Goal: Communication & Community: Answer question/provide support

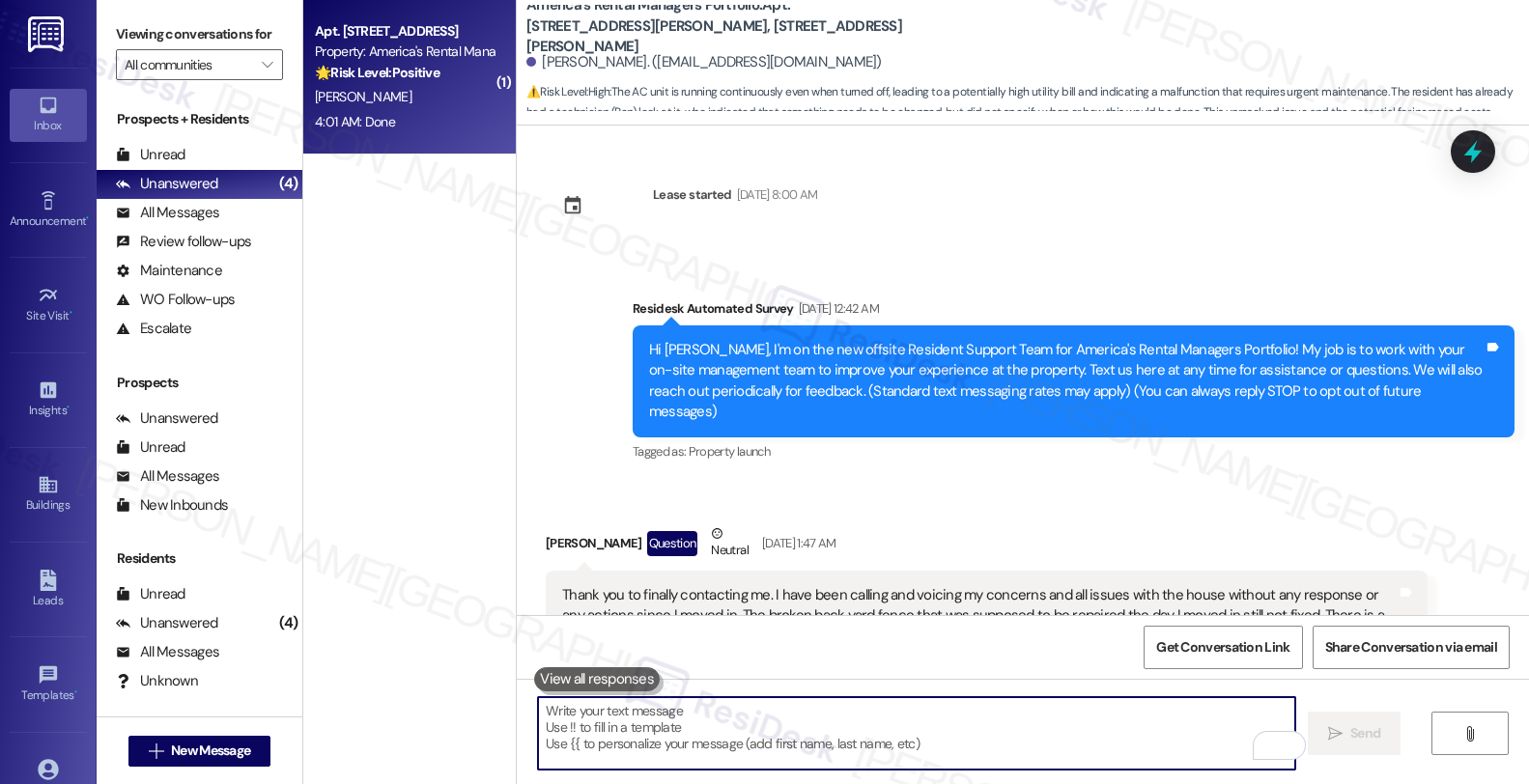
click at [415, 91] on div "[PERSON_NAME]" at bounding box center [404, 97] width 182 height 24
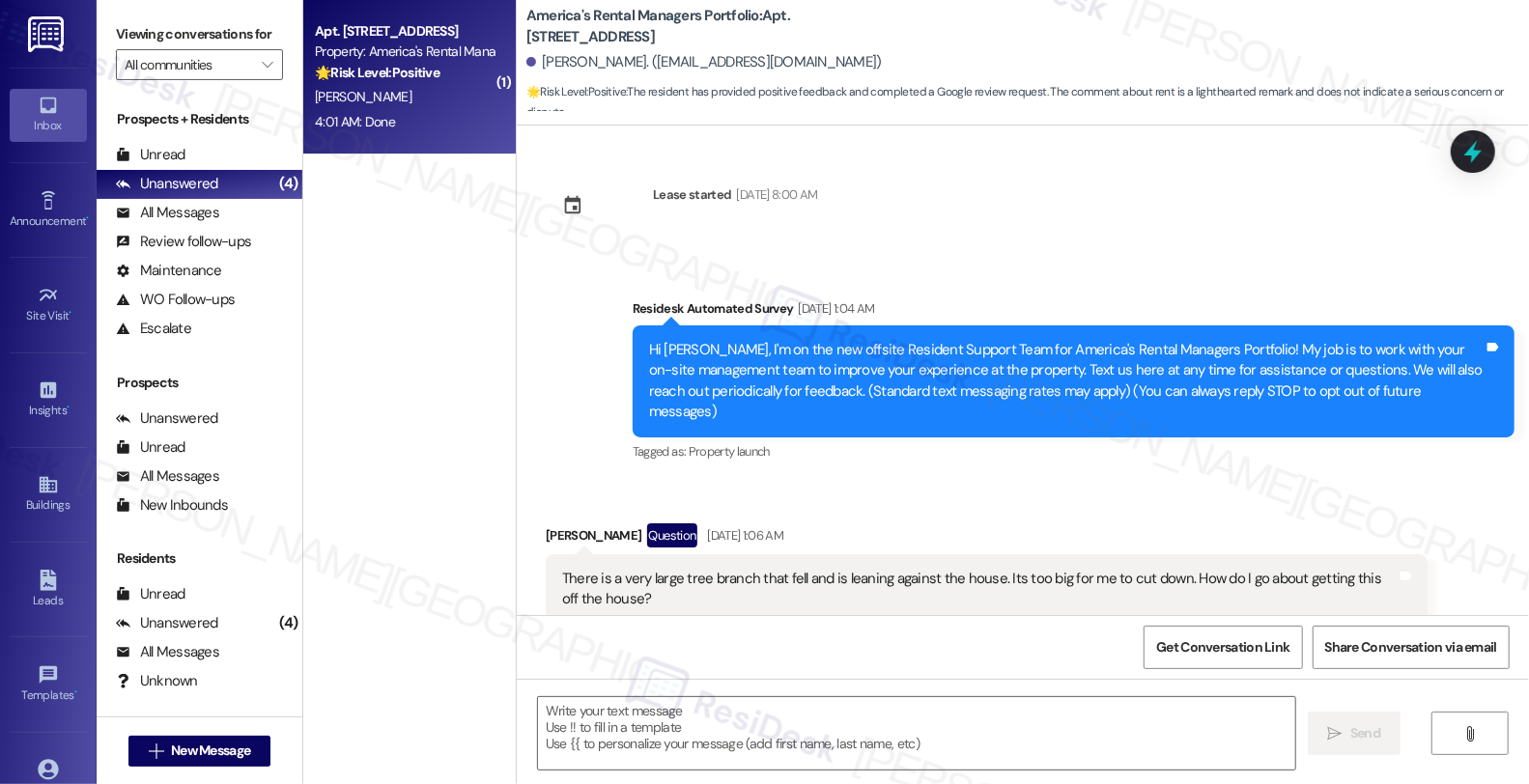
scroll to position [5806, 0]
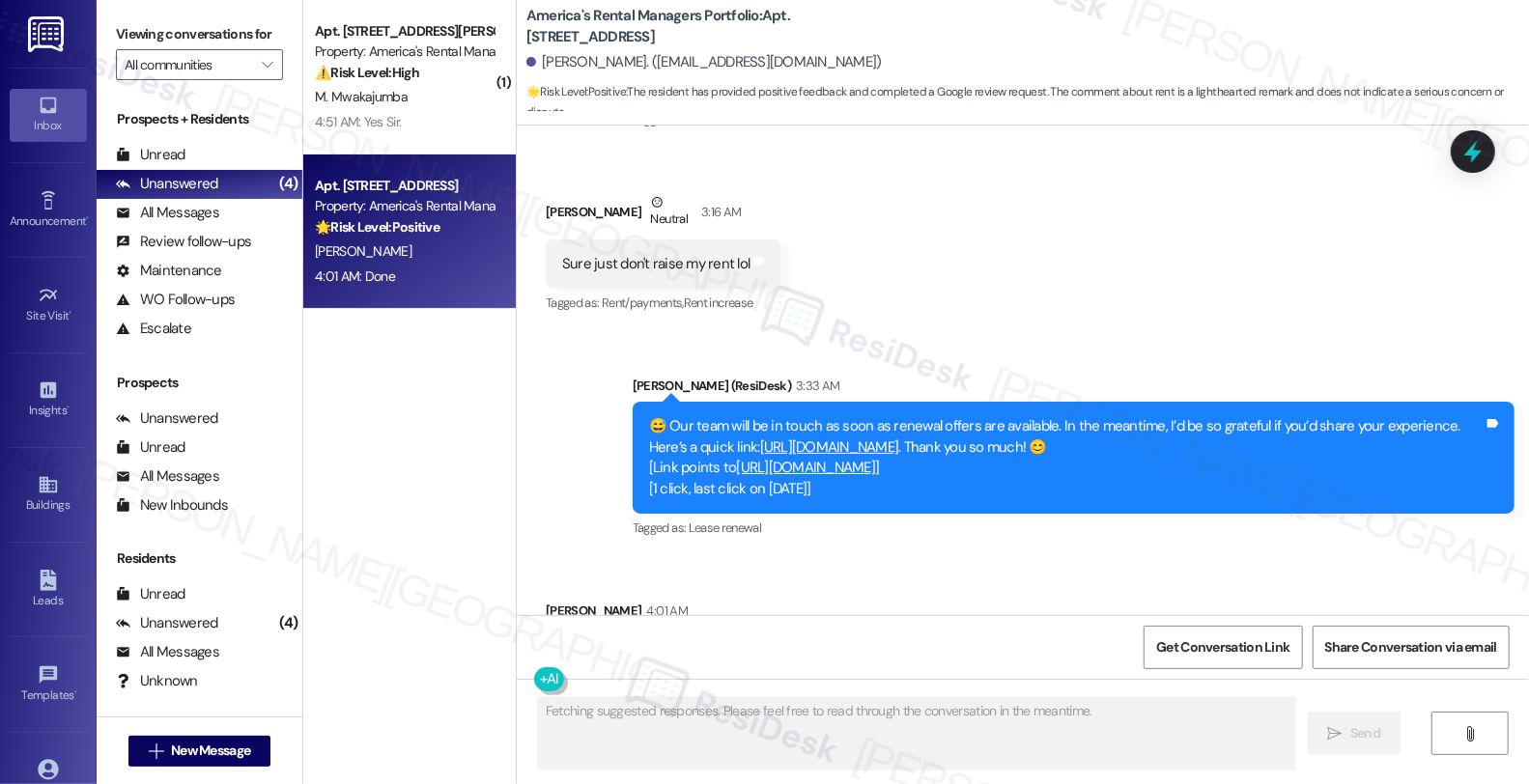
click at [899, 438] on link "[URL][DOMAIN_NAME]" at bounding box center [830, 448] width 139 height 20
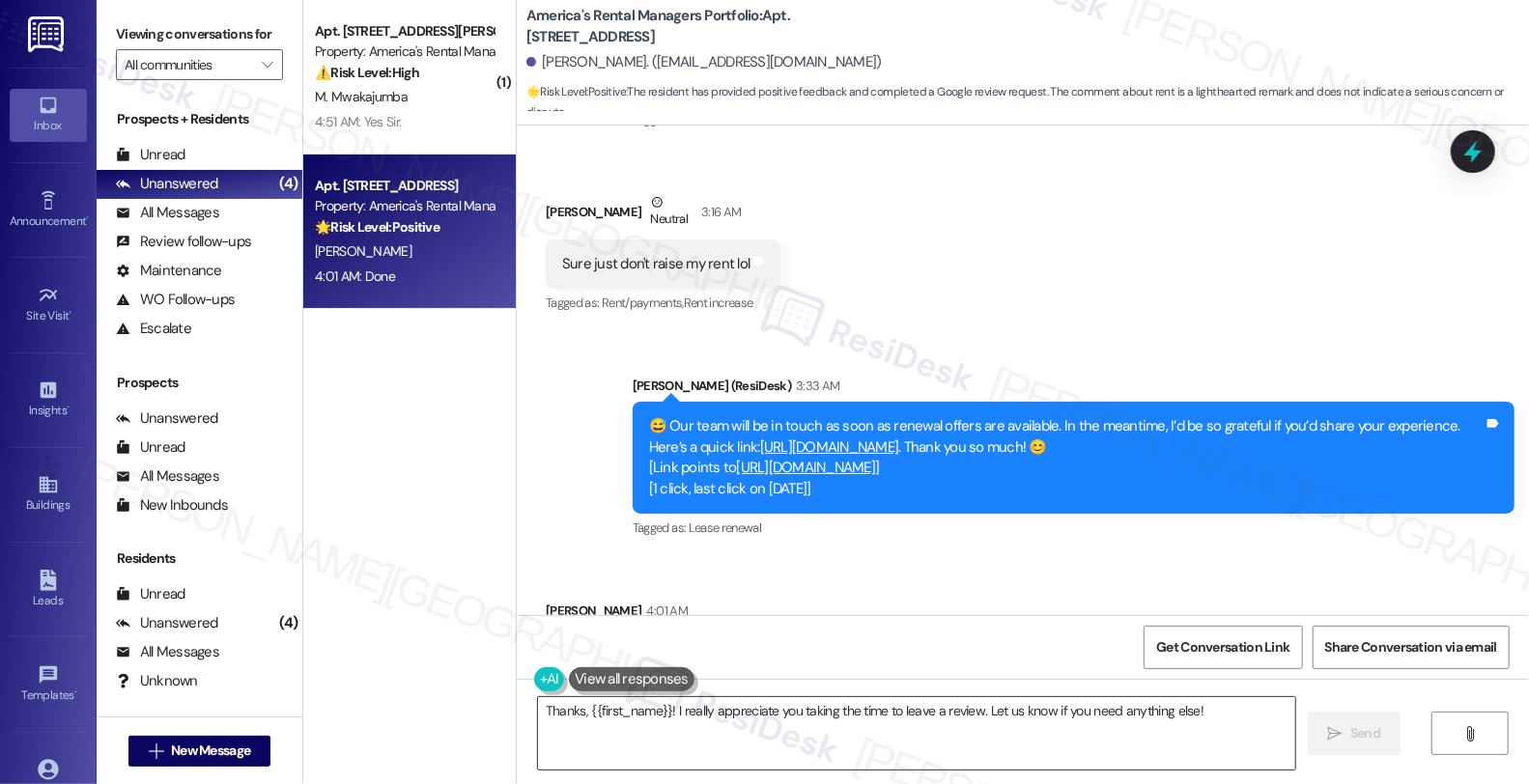
click at [538, 707] on textarea "Thanks, {{first_name}}! I really appreciate you taking the time to leave a revi…" at bounding box center [917, 733] width 758 height 72
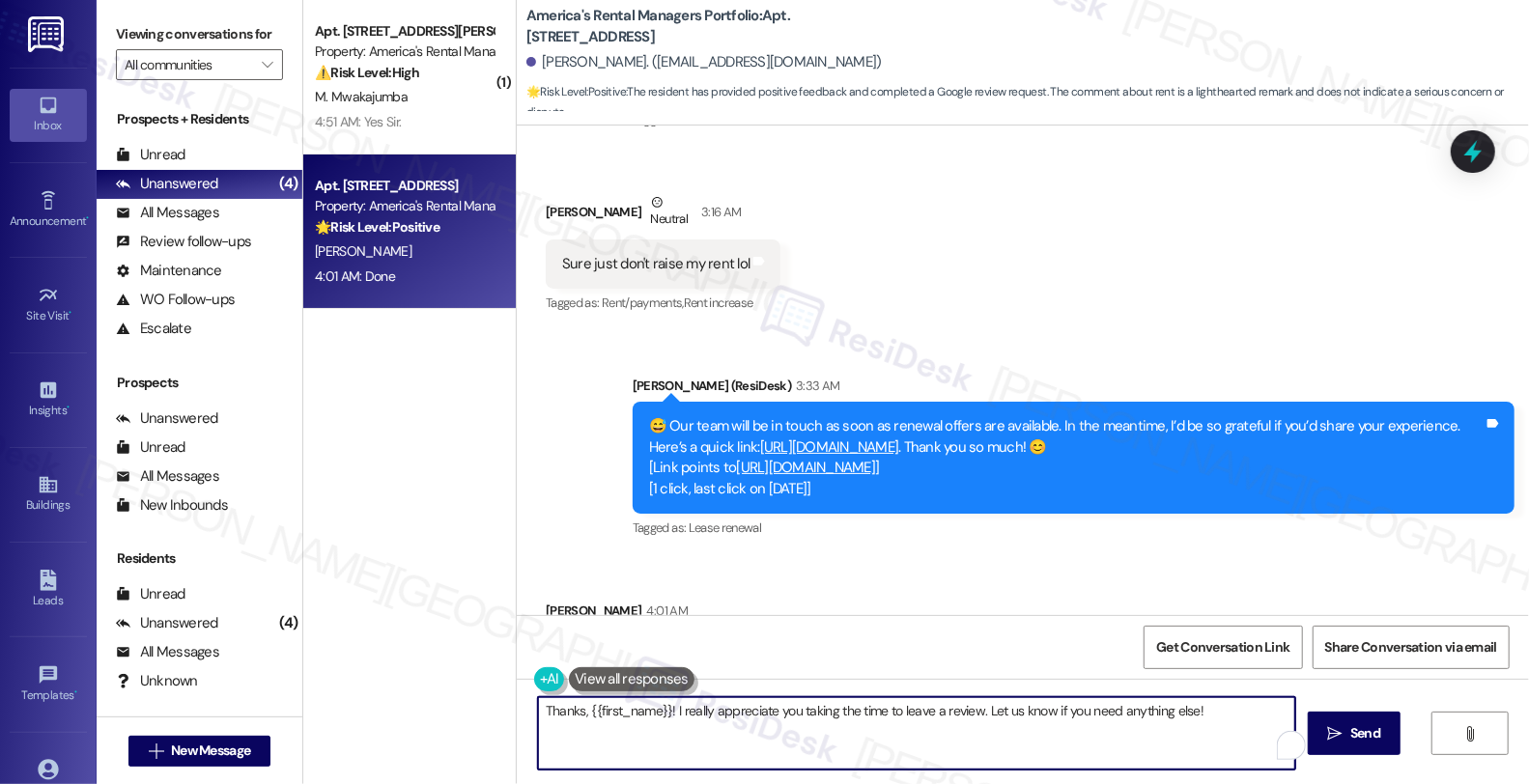
scroll to position [5807, 0]
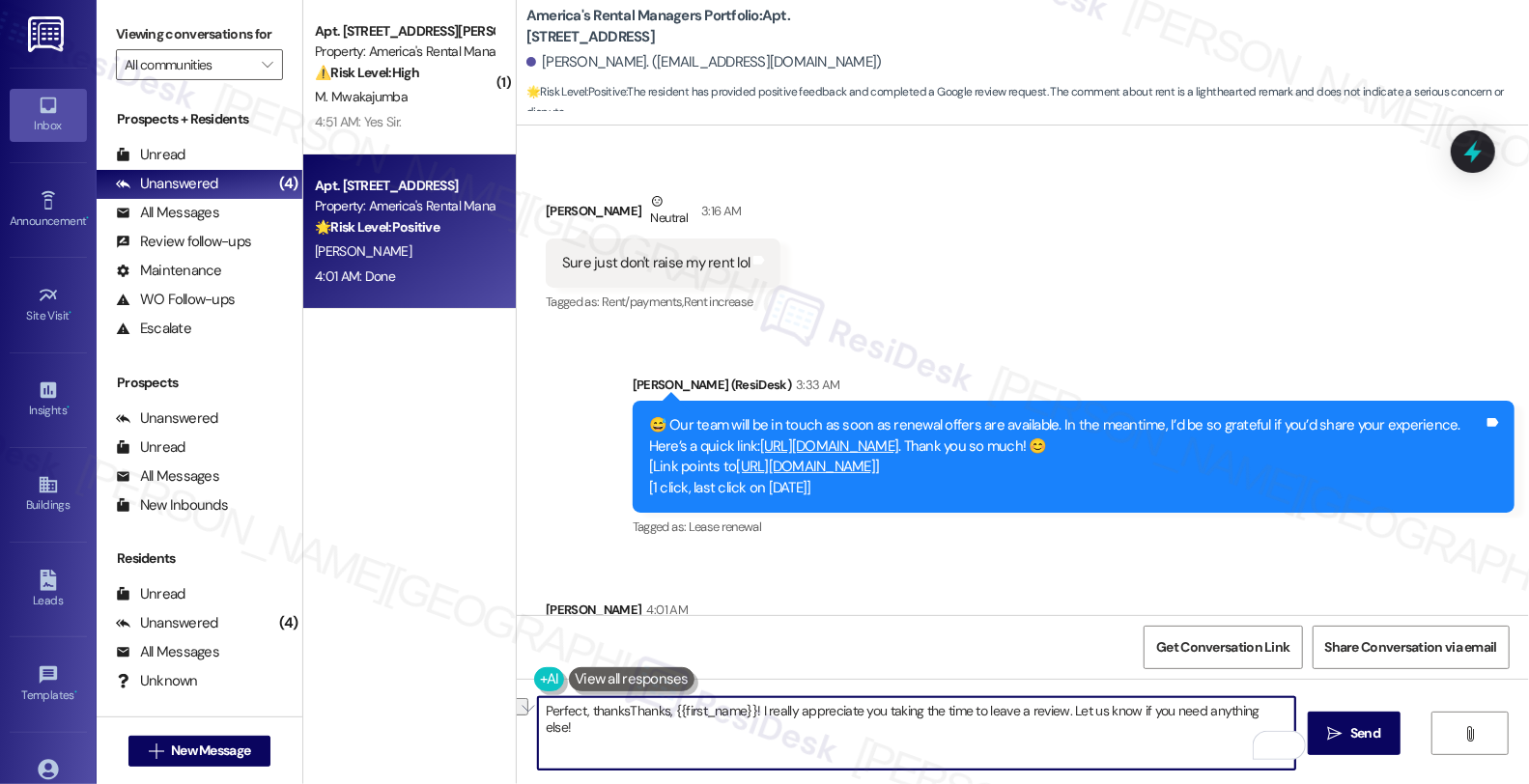
drag, startPoint x: 616, startPoint y: 708, endPoint x: 438, endPoint y: 708, distance: 178.0
click at [438, 708] on div "( 1 ) Apt. [STREET_ADDRESS][PERSON_NAME][PERSON_NAME] Property: America's Renta…" at bounding box center [916, 392] width 1226 height 784
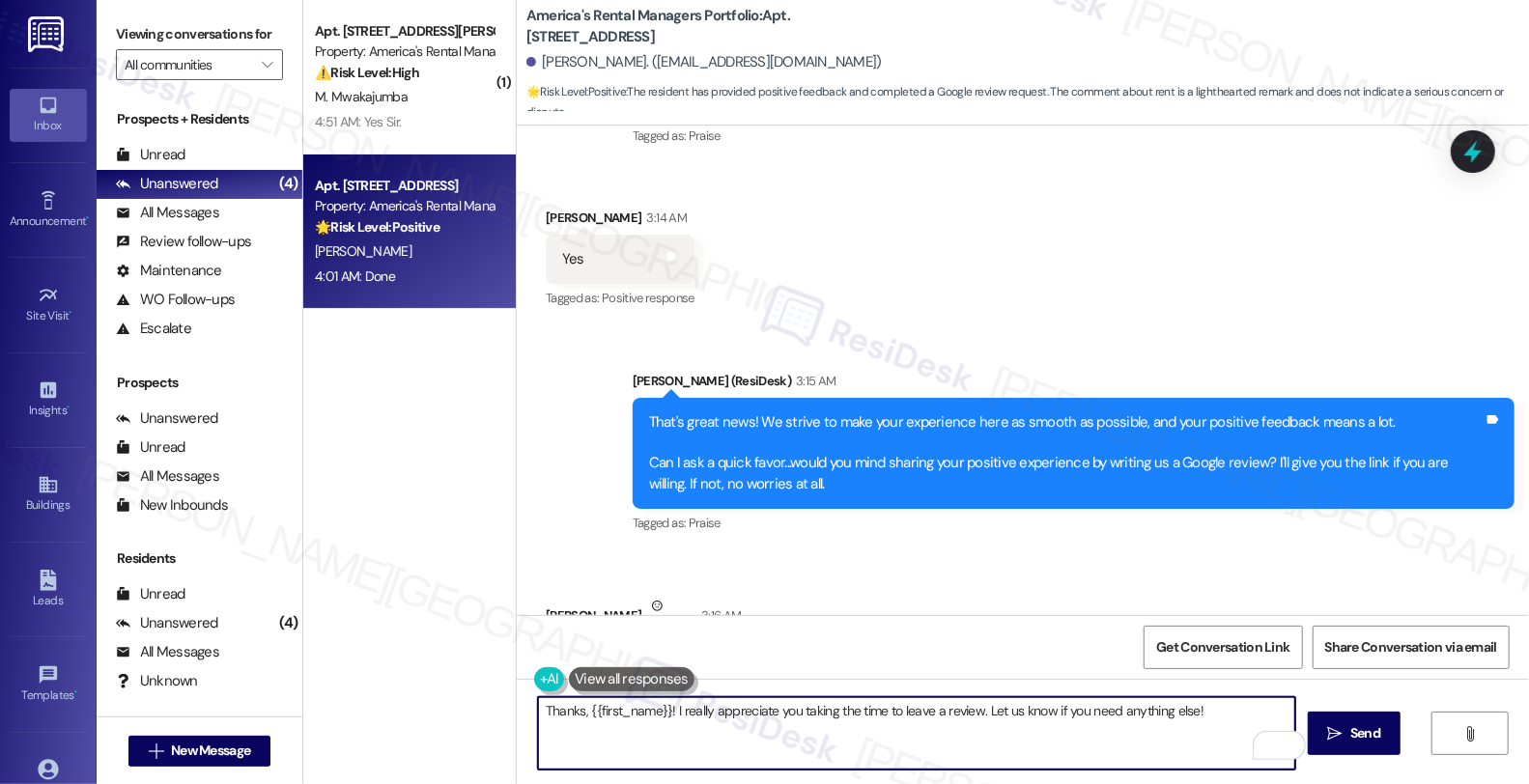
scroll to position [5377, 0]
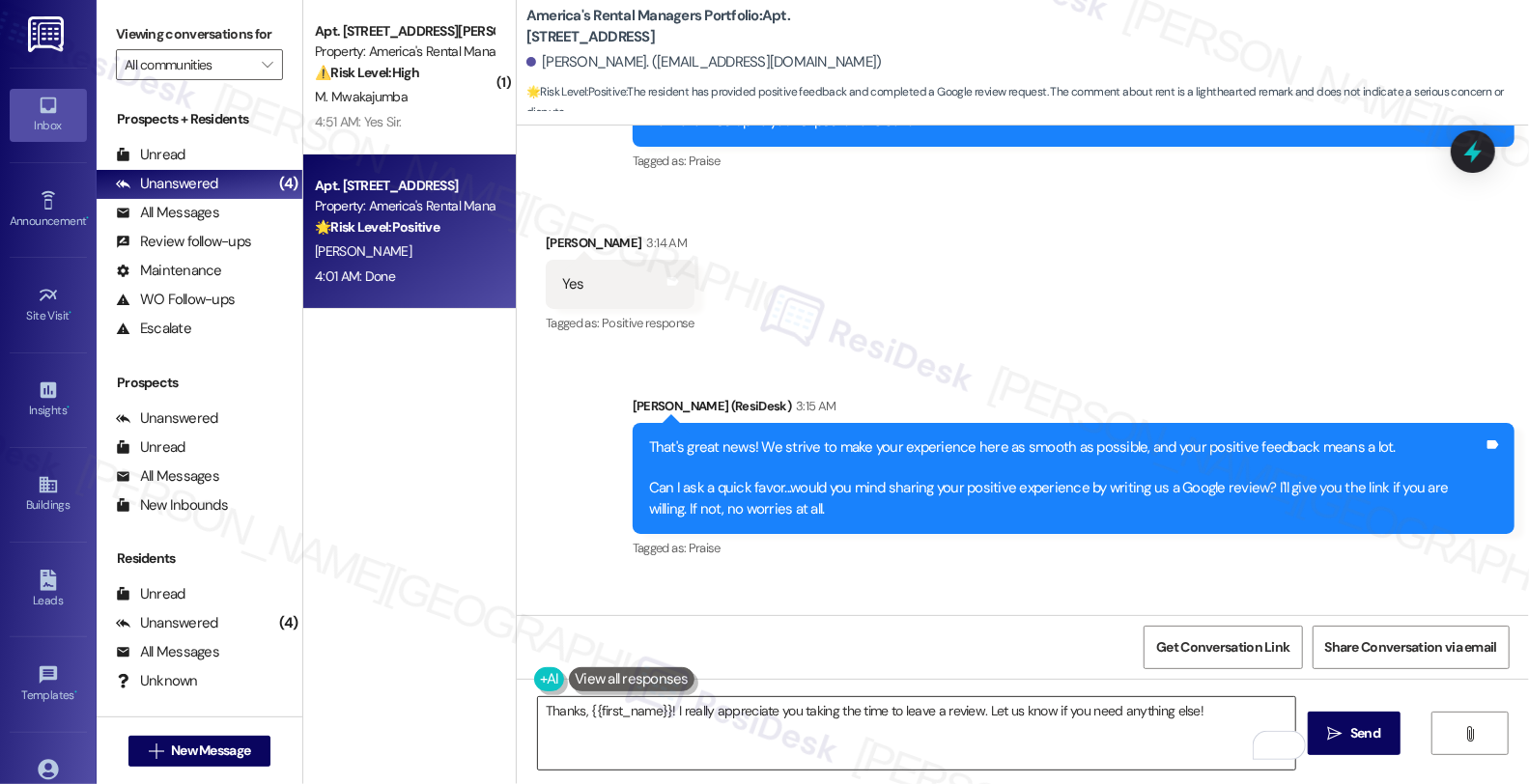
drag, startPoint x: 825, startPoint y: 762, endPoint x: 886, endPoint y: 736, distance: 66.3
click at [825, 762] on textarea "Thanks, {{first_name}}! I really appreciate you taking the time to leave a revi…" at bounding box center [917, 733] width 758 height 72
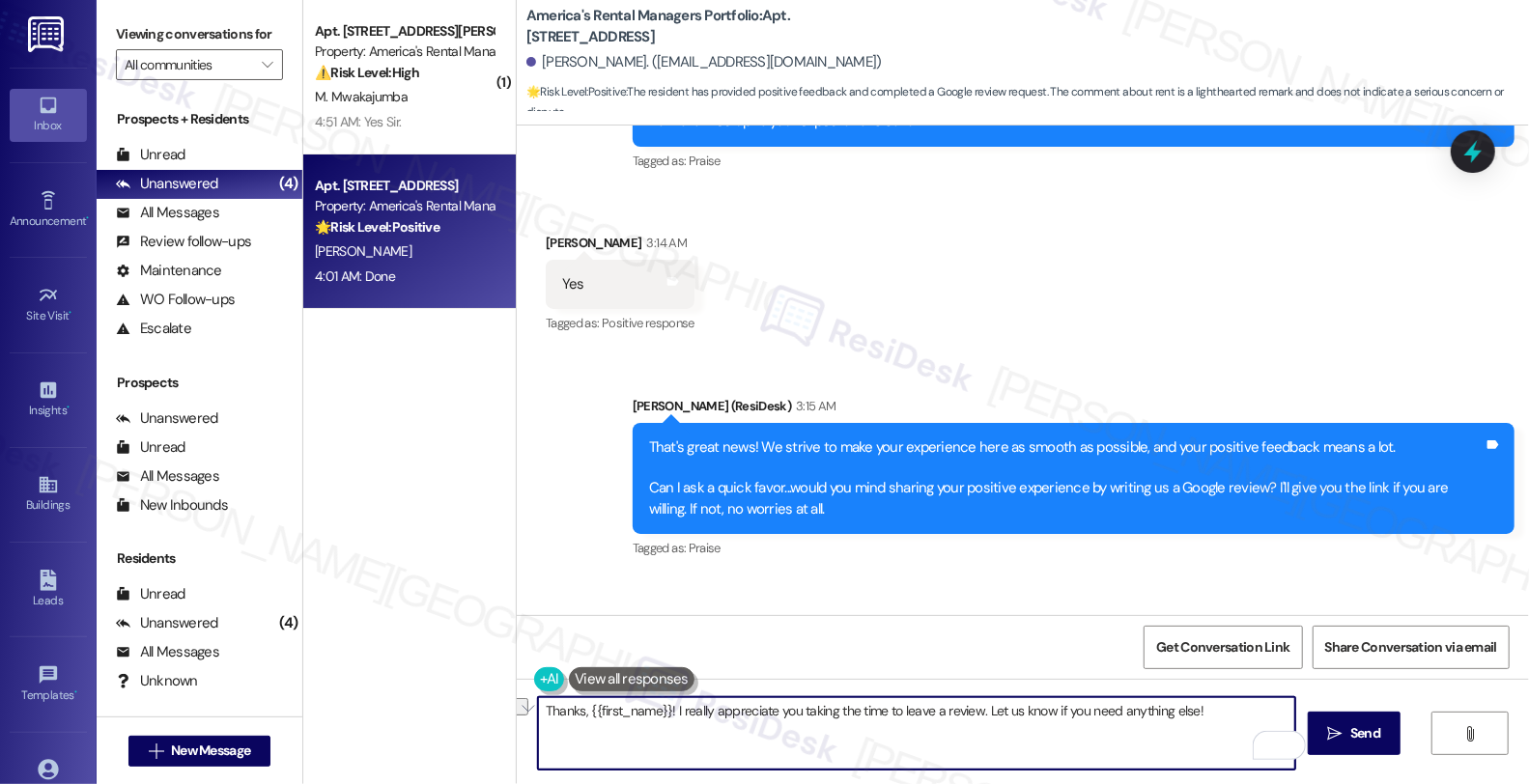
drag, startPoint x: 978, startPoint y: 712, endPoint x: 1207, endPoint y: 712, distance: 229.0
click at [1207, 712] on textarea "Thanks, {{first_name}}! I really appreciate you taking the time to leave a revi…" at bounding box center [917, 733] width 758 height 72
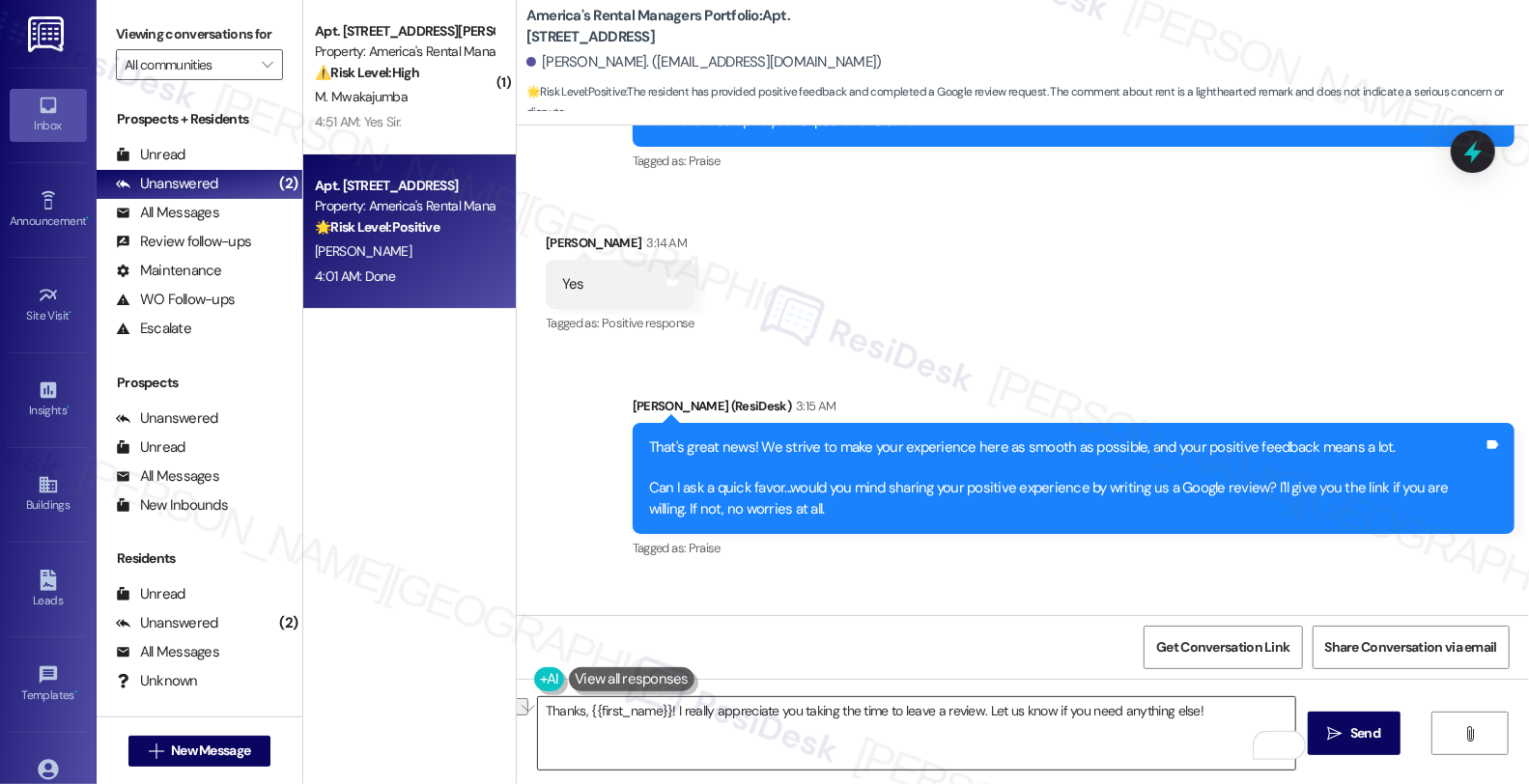
drag, startPoint x: 777, startPoint y: 730, endPoint x: 792, endPoint y: 727, distance: 15.3
click at [777, 730] on textarea "Thanks, {{first_name}}! I really appreciate you taking the time to leave a revi…" at bounding box center [917, 733] width 758 height 72
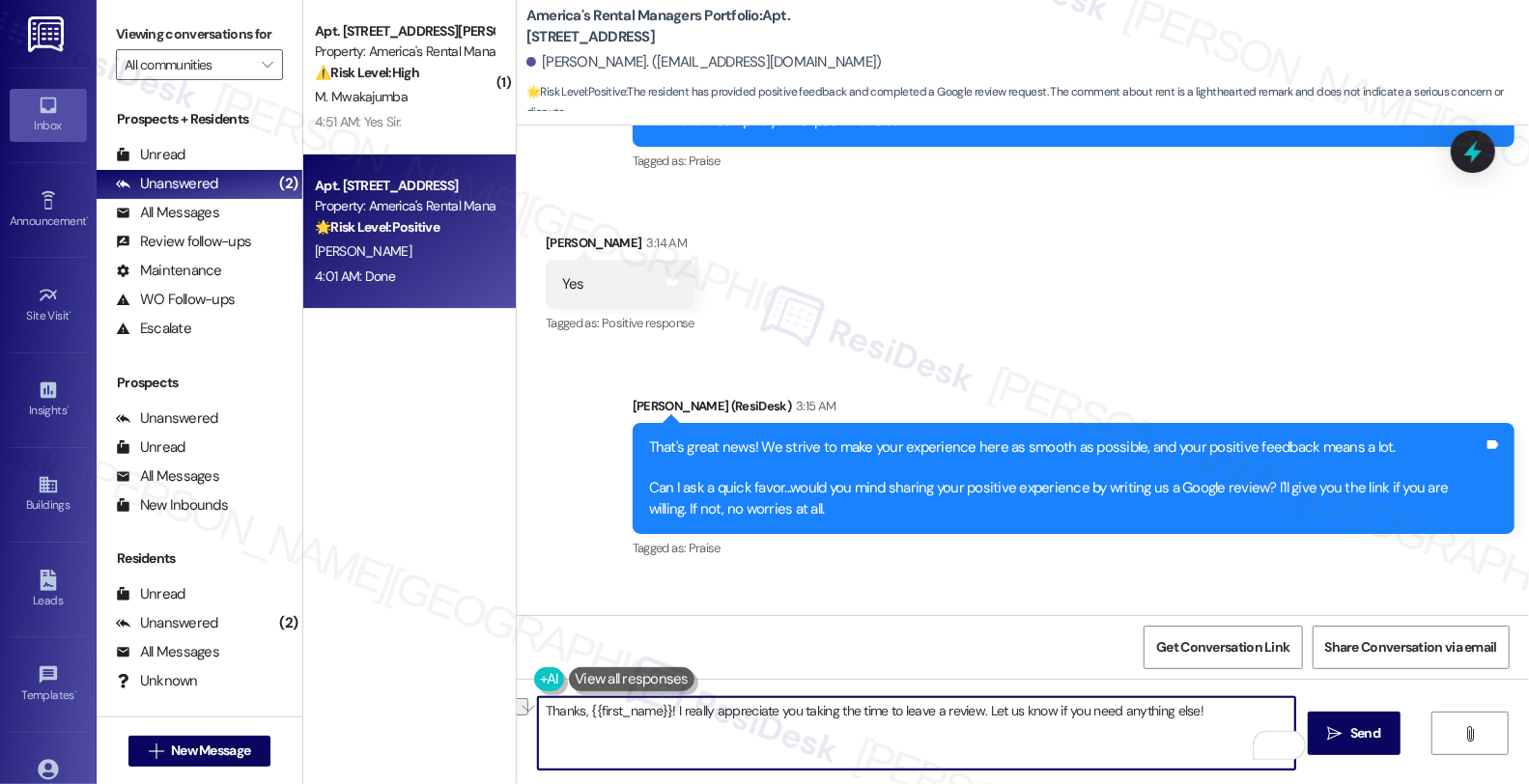
drag, startPoint x: 975, startPoint y: 708, endPoint x: 1194, endPoint y: 718, distance: 219.2
click at [1194, 718] on textarea "Thanks, {{first_name}}! I really appreciate you taking the time to leave a revi…" at bounding box center [917, 733] width 758 height 72
paste textarea "If you ever need anything in the future, please don't hesitate to reach out. Ha…"
type textarea "Thanks, {{first_name}}! I really appreciate you taking the time to leave a revi…"
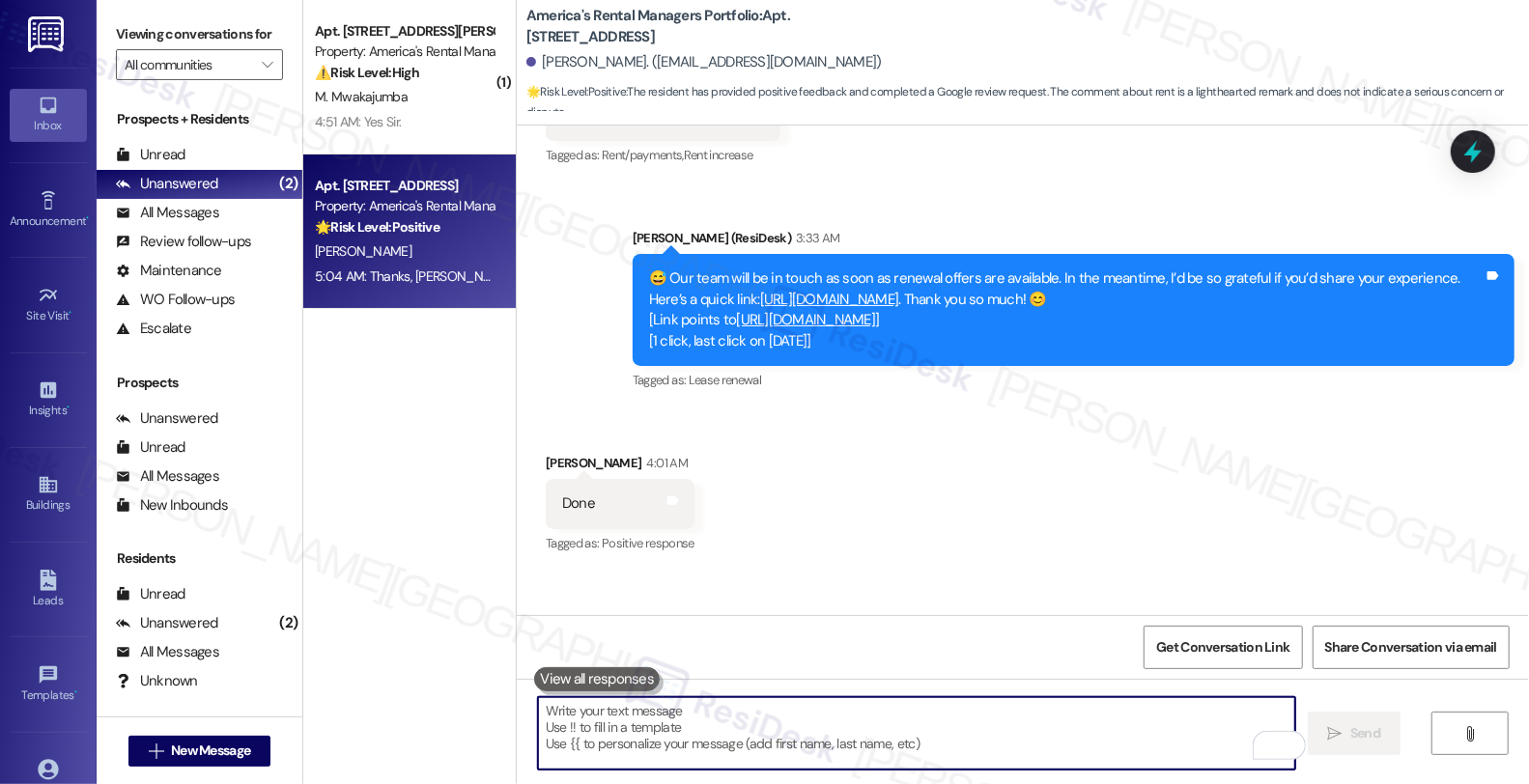
scroll to position [5961, 0]
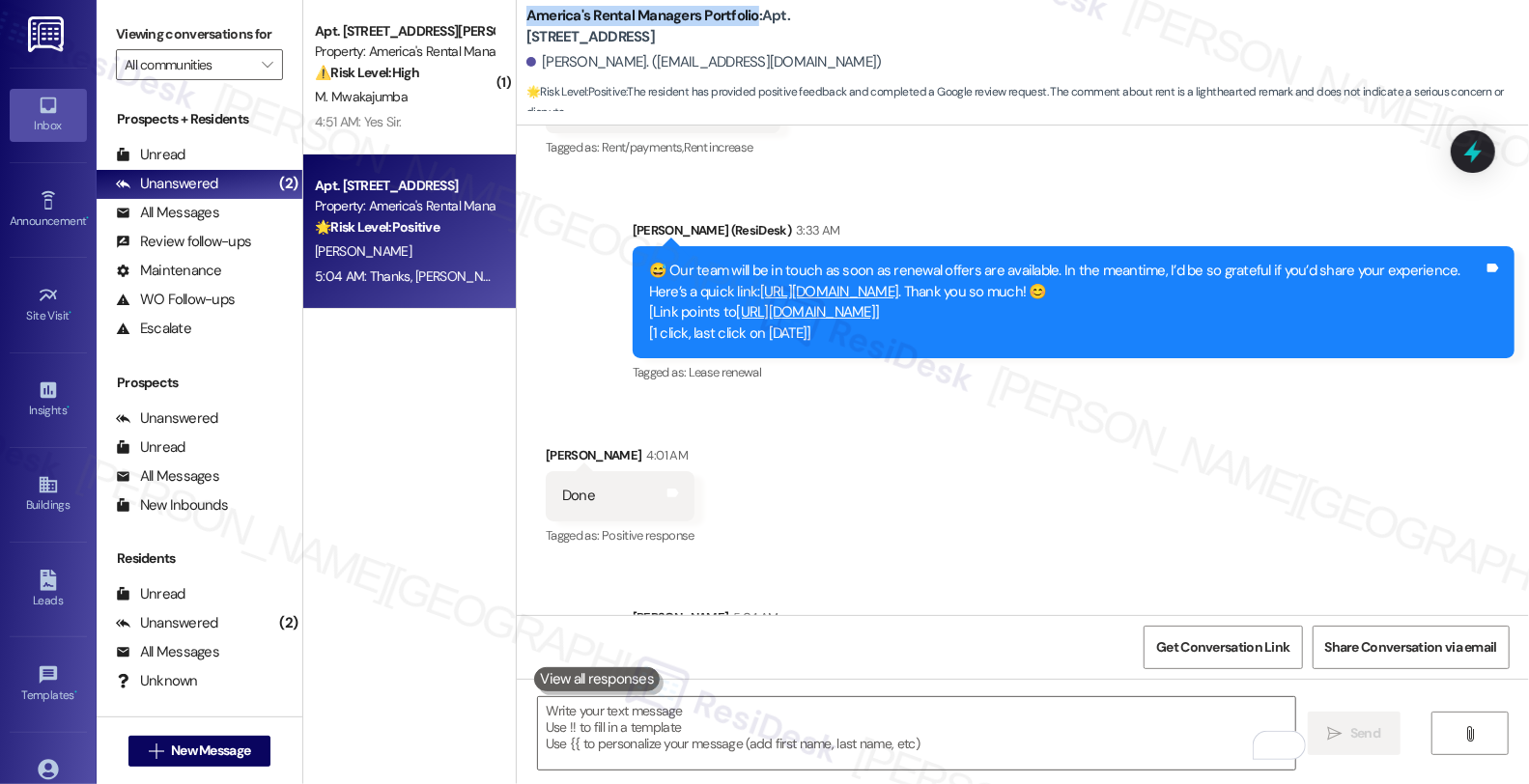
drag, startPoint x: 514, startPoint y: 6, endPoint x: 740, endPoint y: 13, distance: 226.1
click at [740, 13] on b "America's Rental Managers Portfolio: Apt. [STREET_ADDRESS]" at bounding box center [720, 26] width 386 height 42
copy b "America's Rental Managers Portfolio"
click at [1137, 402] on div "Received via SMS [PERSON_NAME] 4:01 AM Done Tags and notes Tagged as: Positive …" at bounding box center [1023, 483] width 1012 height 163
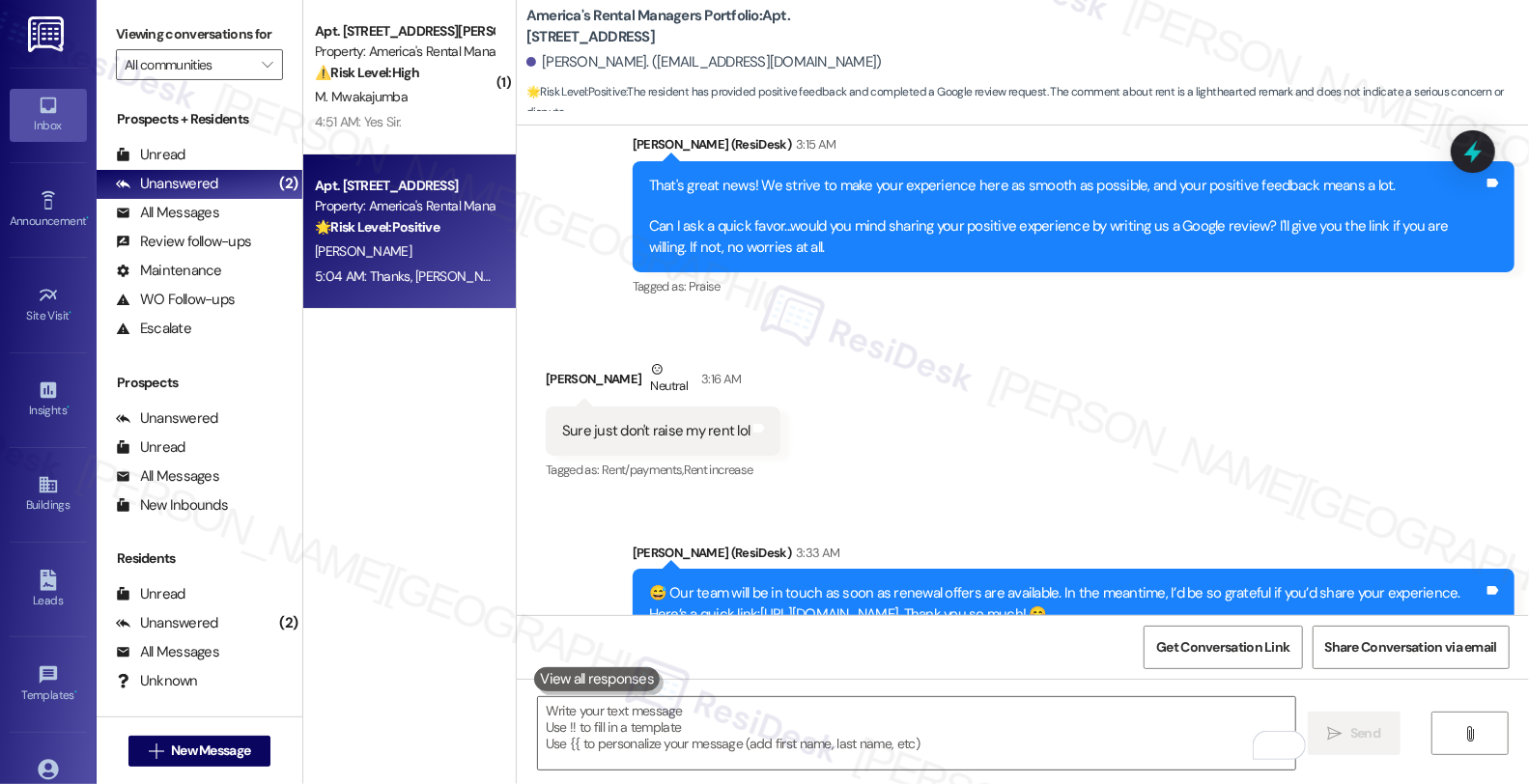
scroll to position [5532, 0]
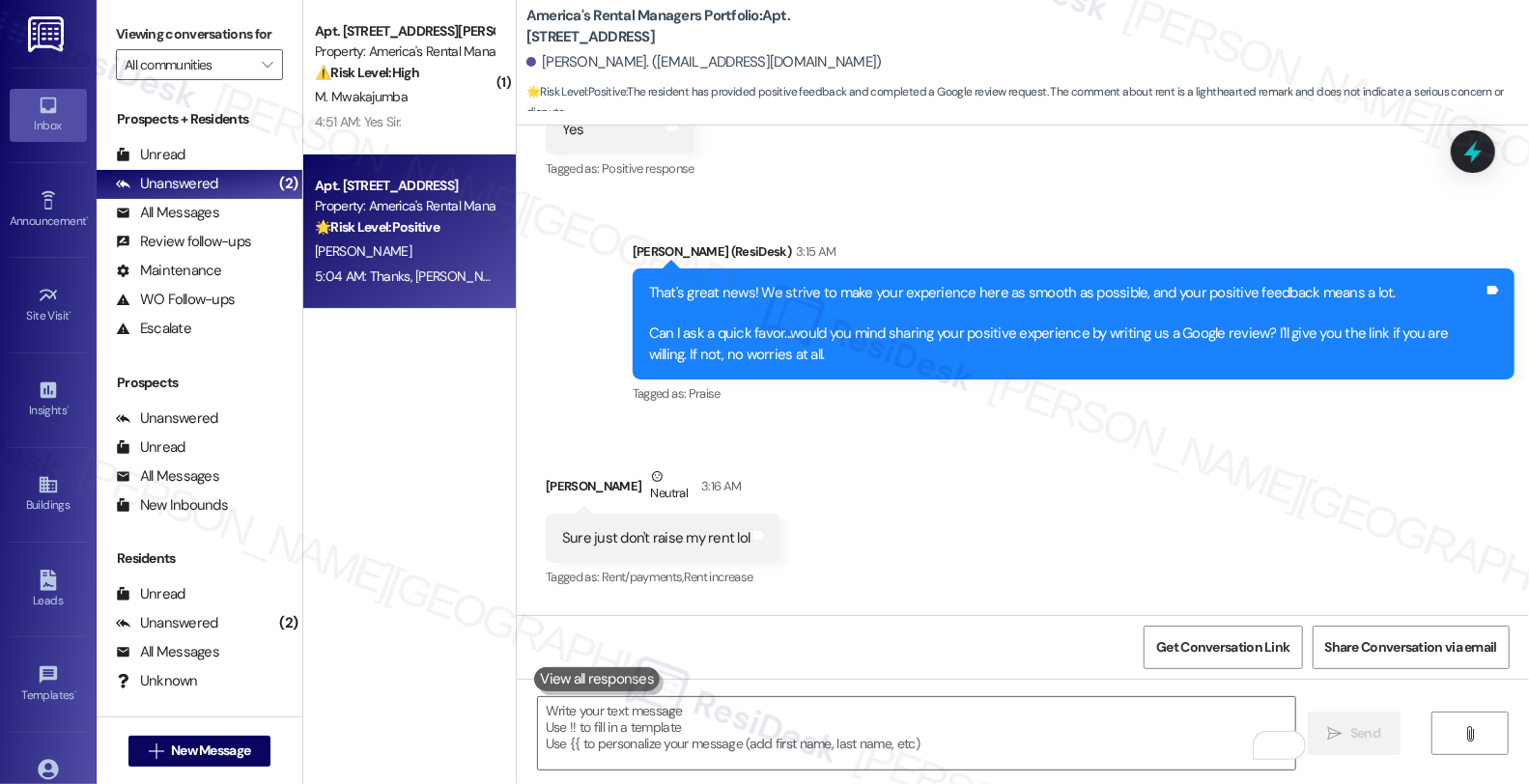
click at [1421, 423] on div "Received via SMS [PERSON_NAME] Neutral 3:16 AM Sure just don't raise my rent lo…" at bounding box center [1023, 515] width 1012 height 183
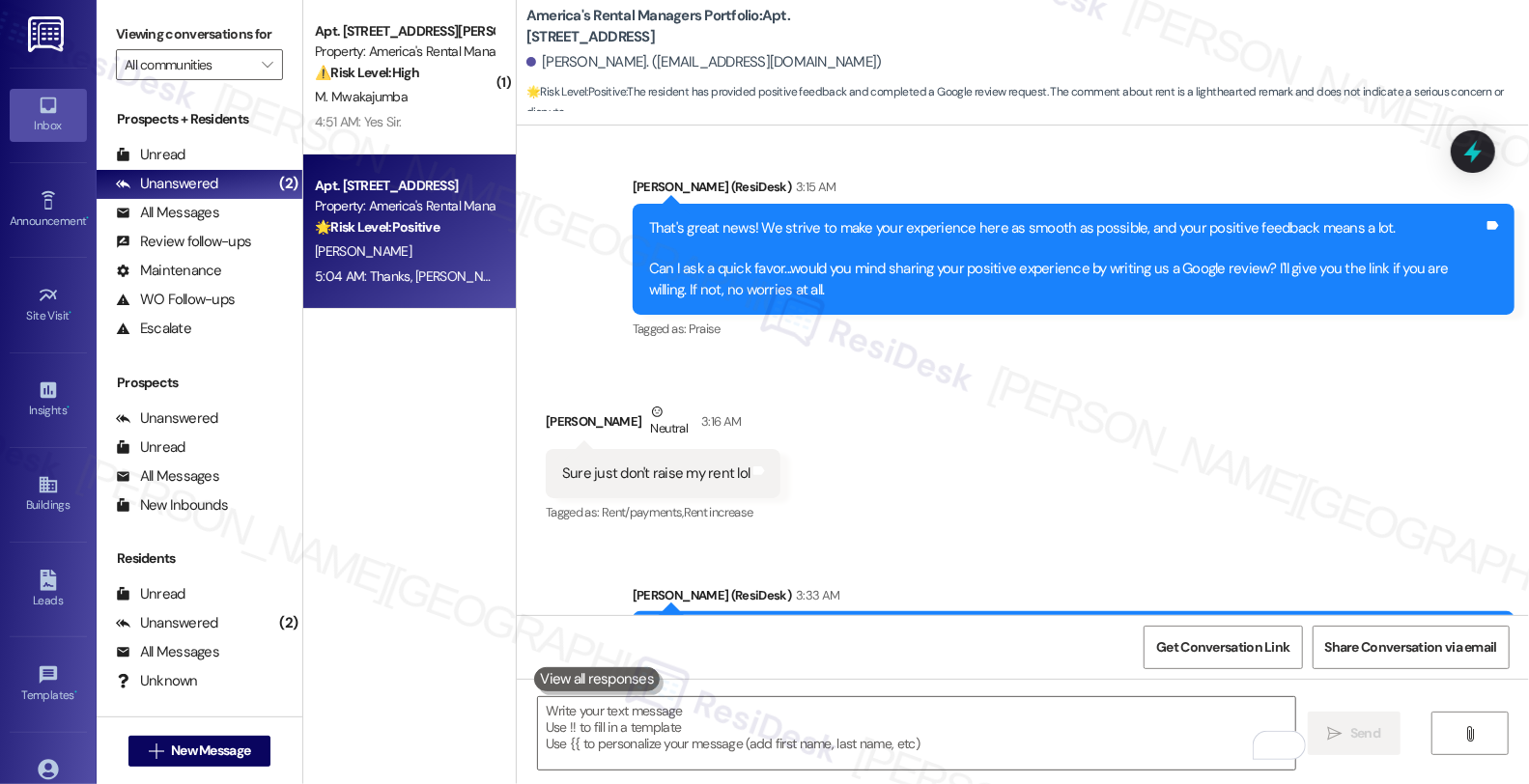
scroll to position [5639, 0]
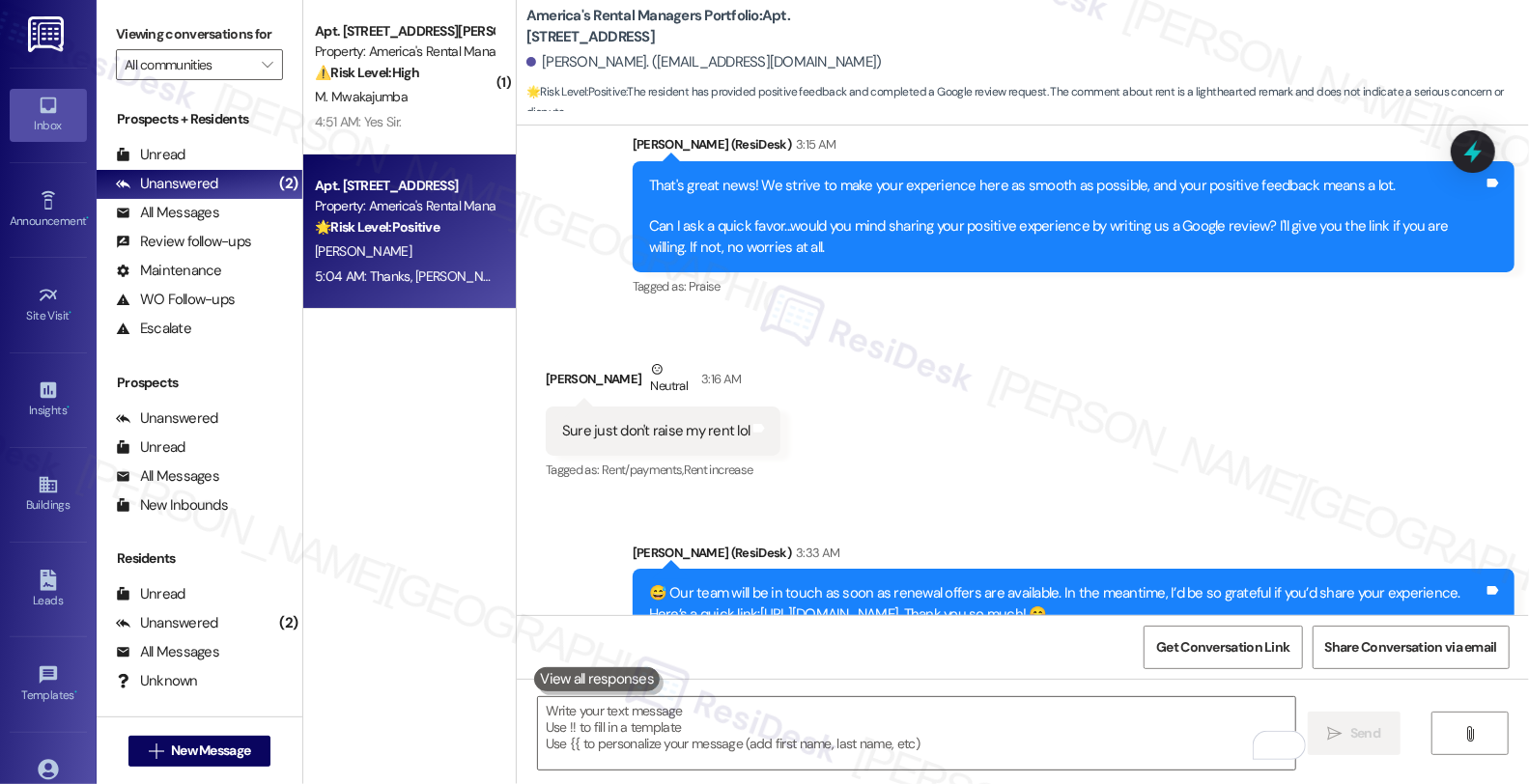
click at [808, 316] on div "Received via SMS [PERSON_NAME] Neutral 3:16 AM Sure just don't raise my rent lo…" at bounding box center [1023, 408] width 1012 height 183
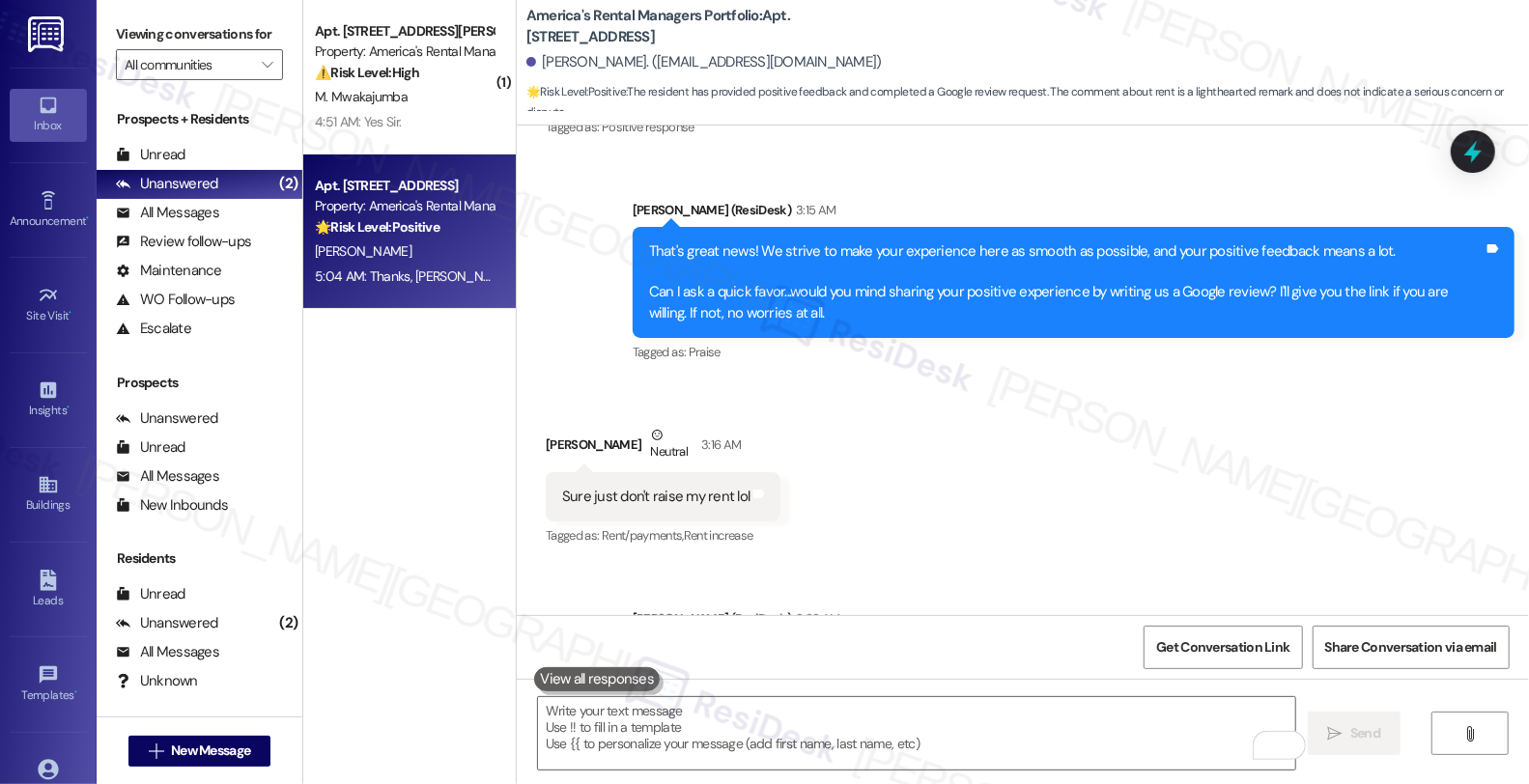
scroll to position [5532, 0]
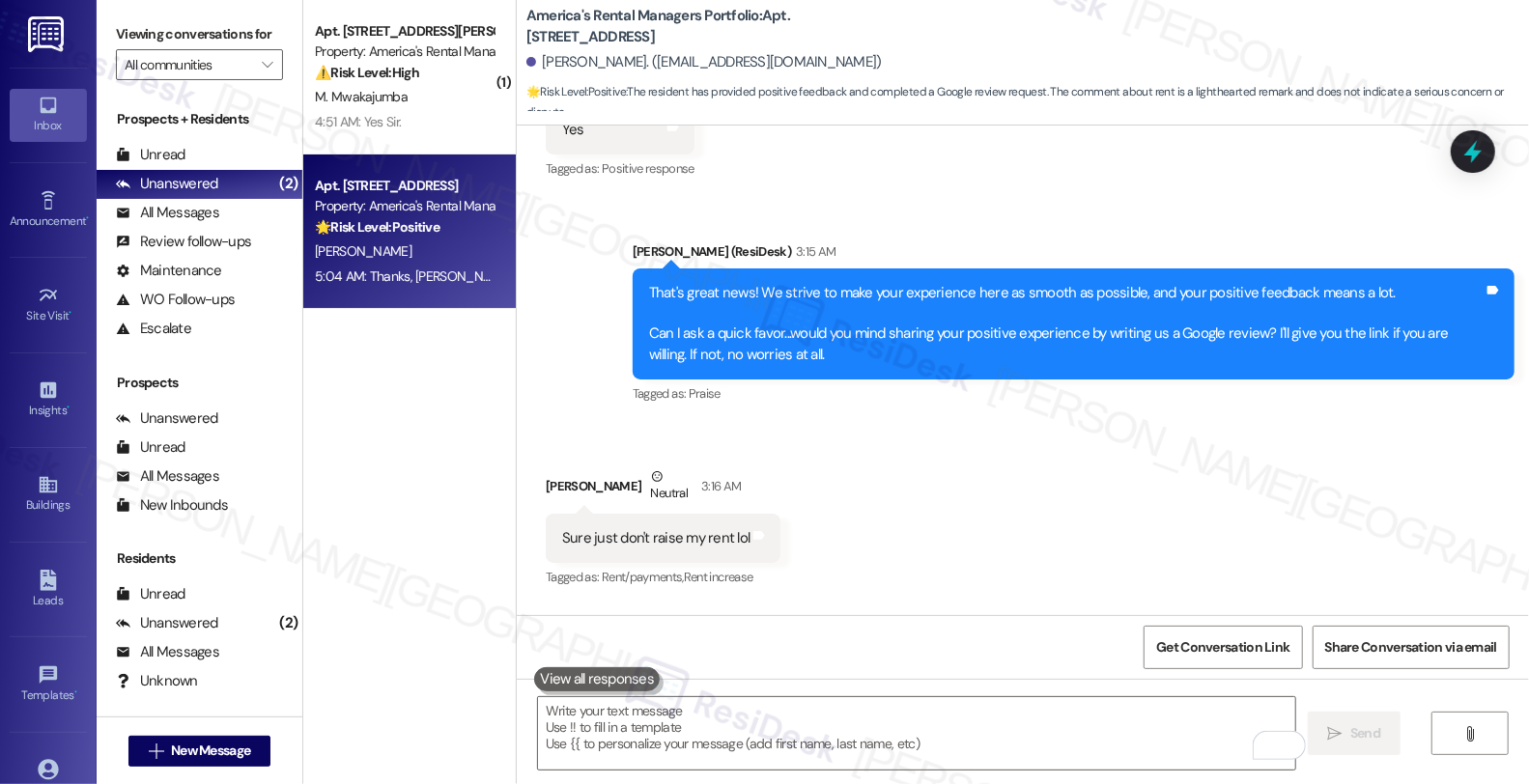
click at [1396, 423] on div "Received via SMS [PERSON_NAME] Neutral 3:16 AM Sure just don't raise my rent lo…" at bounding box center [1023, 515] width 1012 height 183
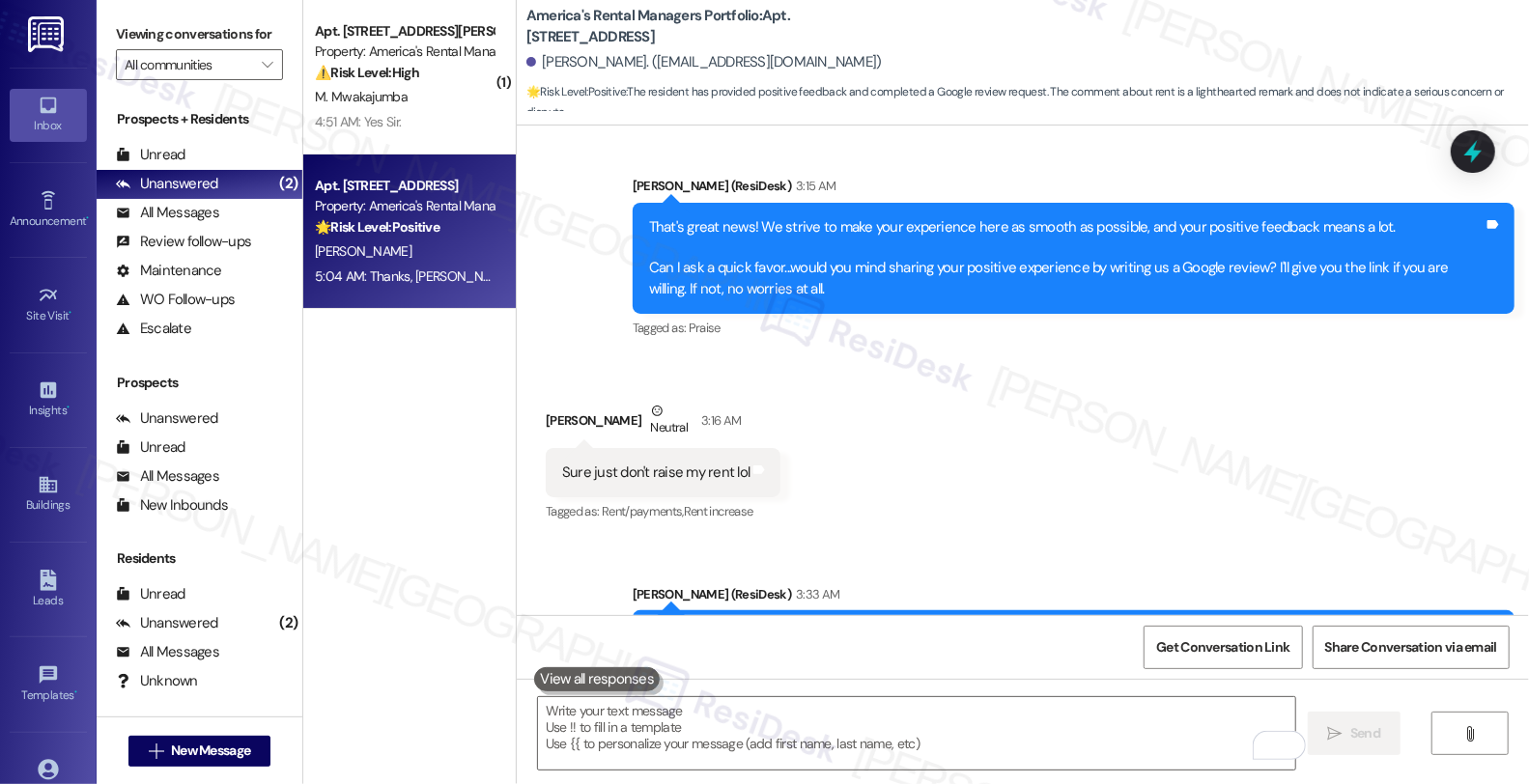
scroll to position [5628, 0]
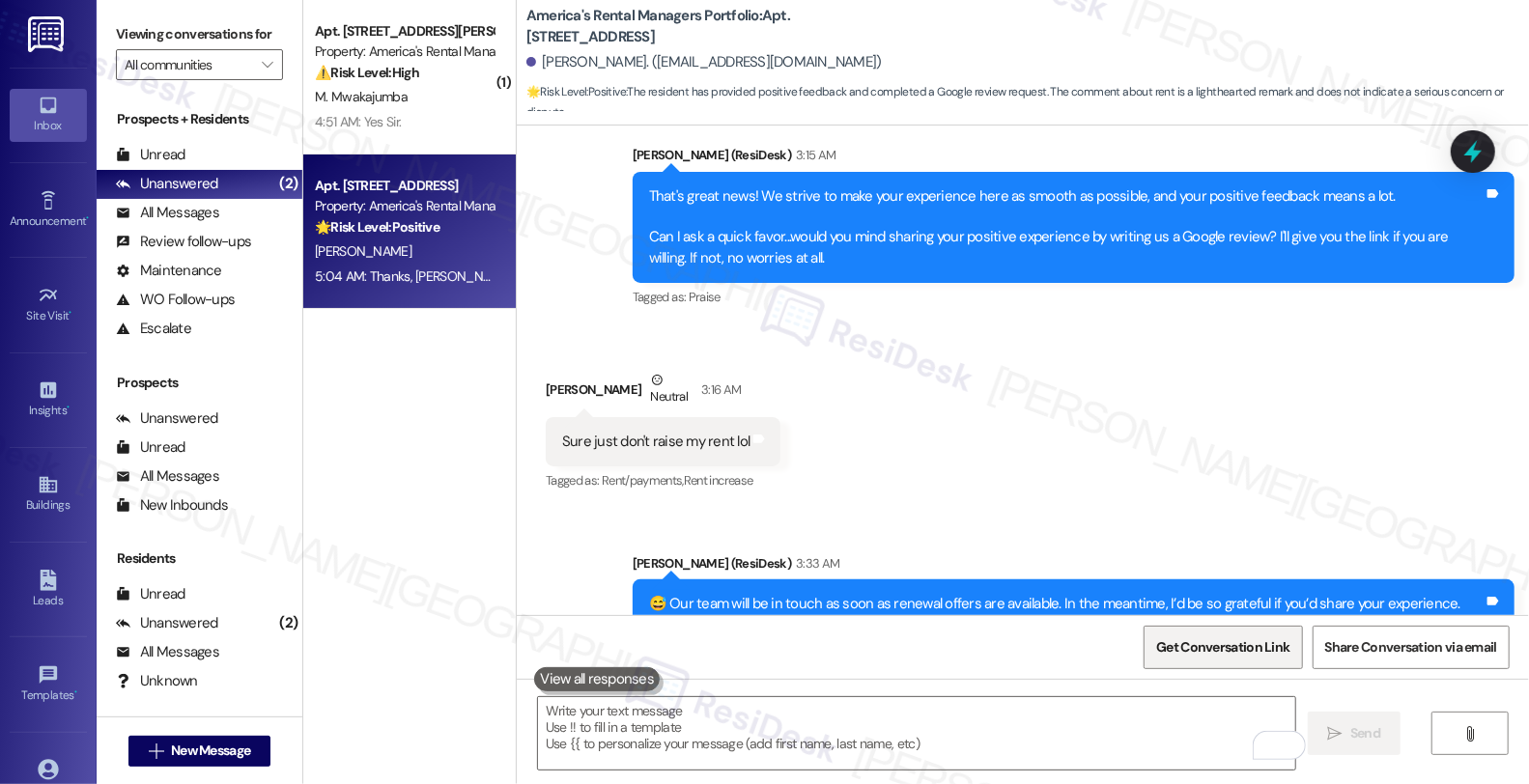
click at [1227, 654] on span "Get Conversation Link" at bounding box center [1223, 647] width 134 height 20
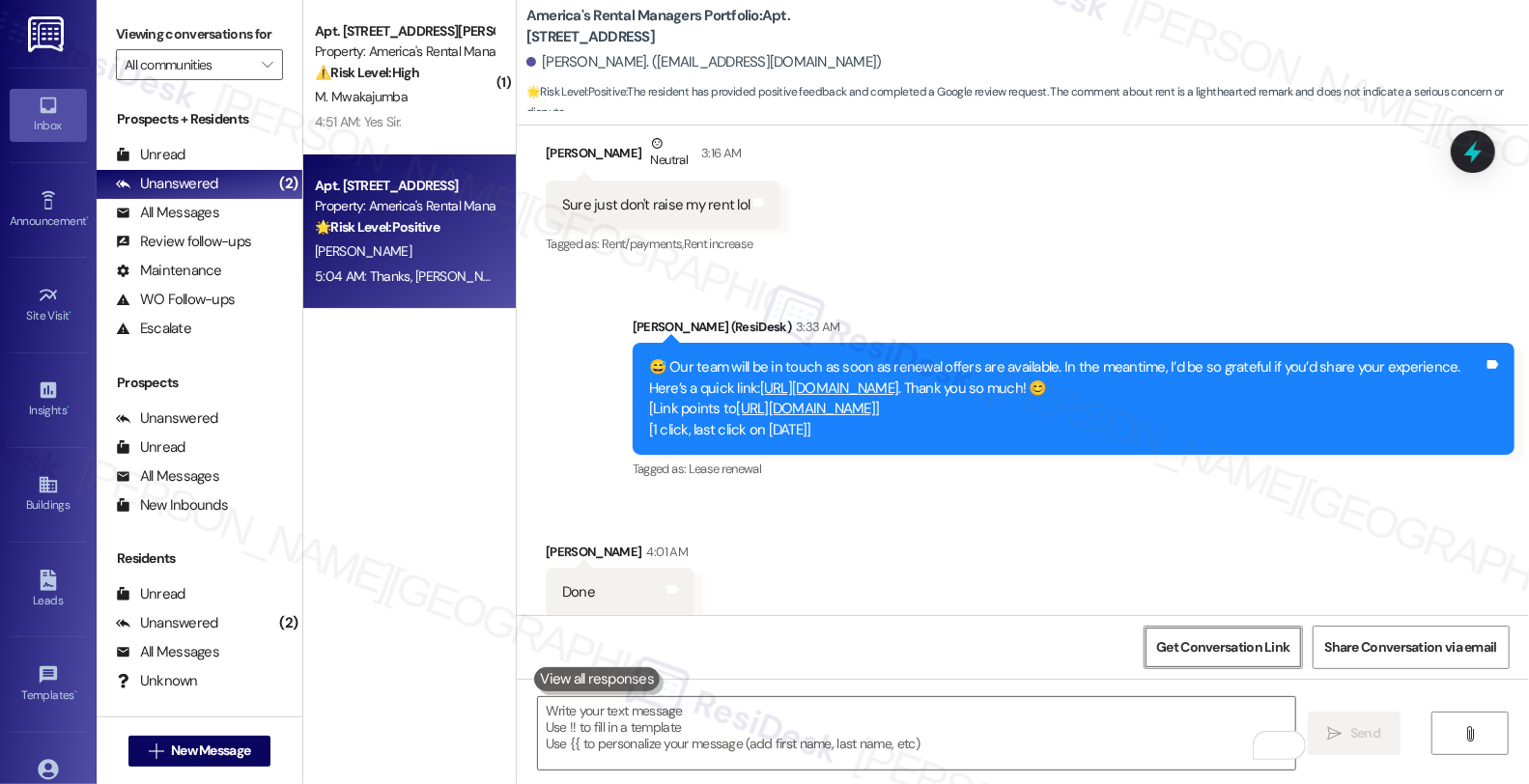
scroll to position [5961, 0]
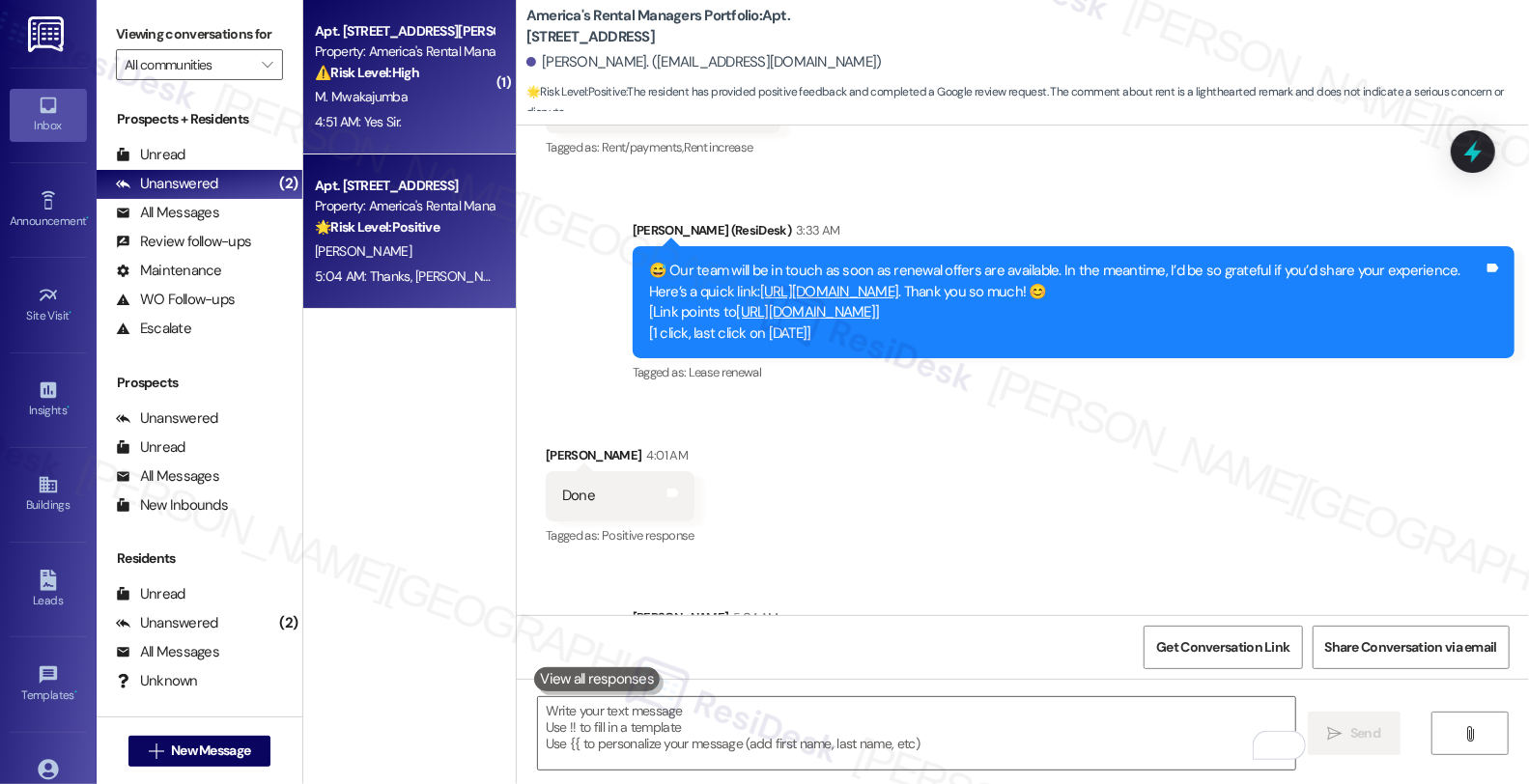
click at [413, 82] on div "⚠️ Risk Level: High The resident is reporting that their AC unit is running con…" at bounding box center [404, 72] width 178 height 20
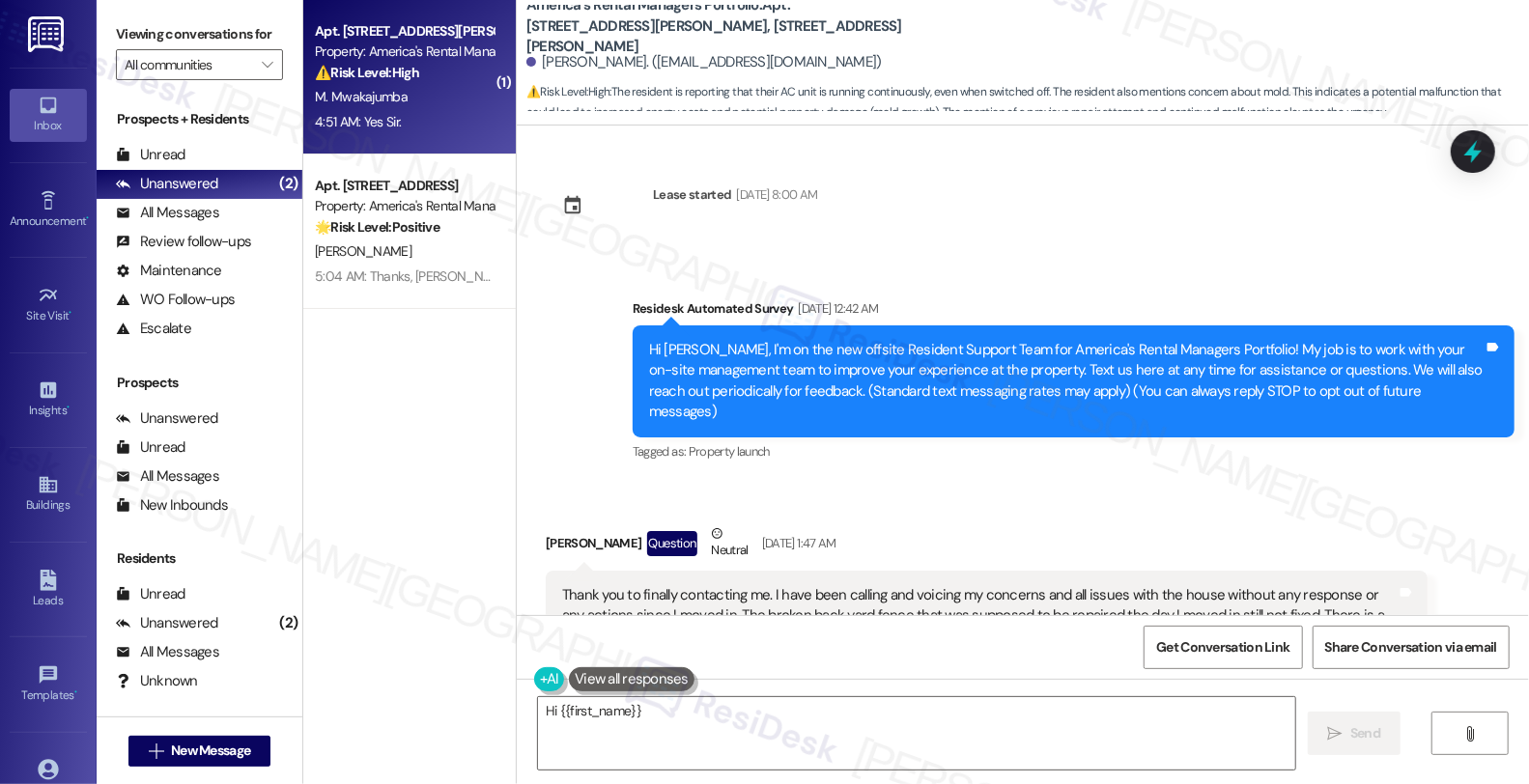
scroll to position [21537, 0]
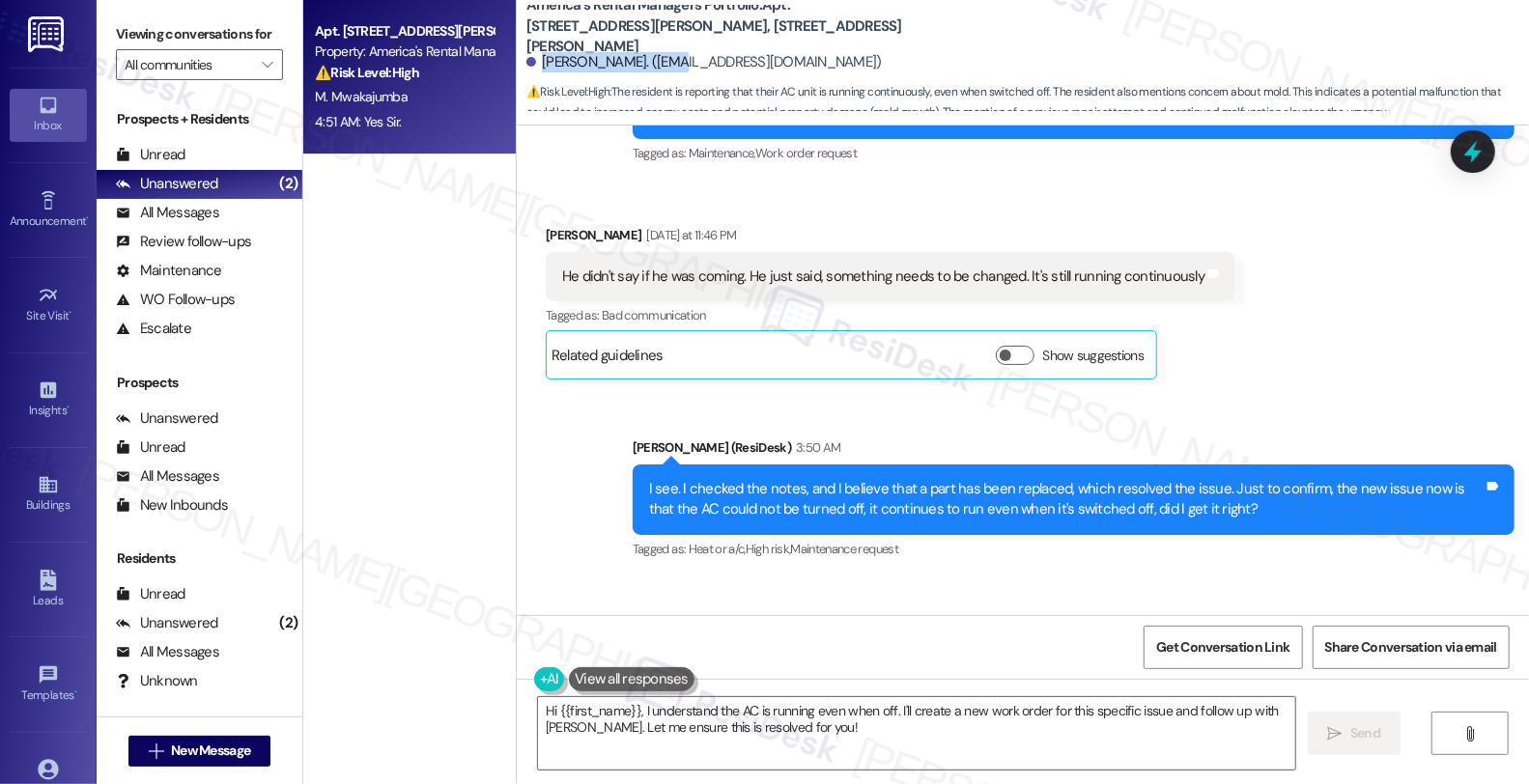
drag, startPoint x: 529, startPoint y: 59, endPoint x: 669, endPoint y: 62, distance: 140.0
click at [669, 62] on div "[PERSON_NAME]. ([EMAIL_ADDRESS][DOMAIN_NAME])" at bounding box center [704, 61] width 356 height 20
copy div "[PERSON_NAME]"
click at [538, 711] on textarea "Hi {{first_name}}, I understand the AC is running even when off. I'll create a …" at bounding box center [917, 733] width 758 height 72
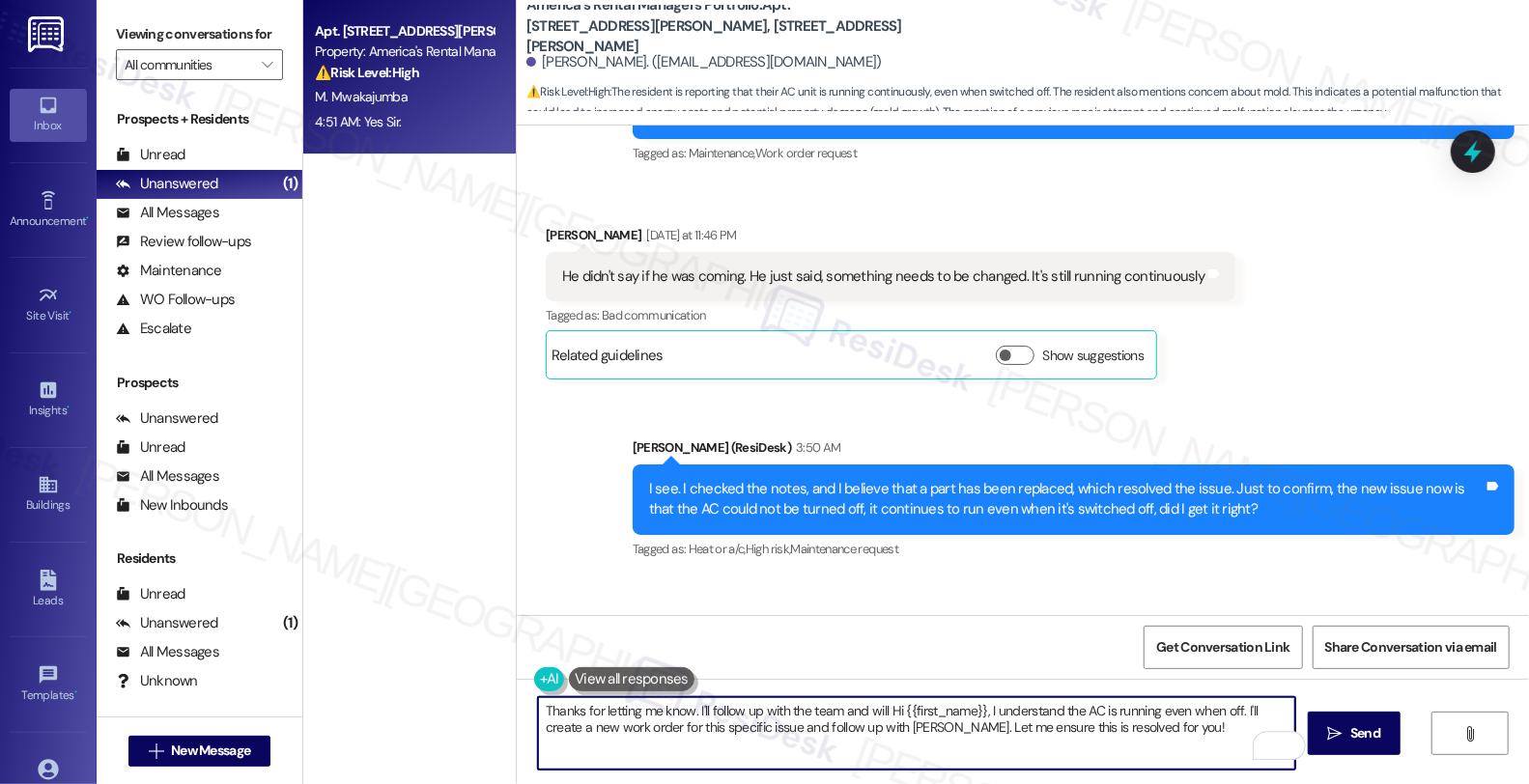
click at [875, 715] on textarea "Thanks for letting me know. I'll follow up with the team and will Hi {{first_na…" at bounding box center [917, 733] width 758 height 72
click at [995, 764] on textarea "Thanks for letting me know. I'll follow up with the team and will be in touch w…" at bounding box center [917, 733] width 758 height 72
click at [1127, 718] on textarea "Thanks for letting me know. I'll follow up with the team and will be in touch w…" at bounding box center [917, 733] width 758 height 72
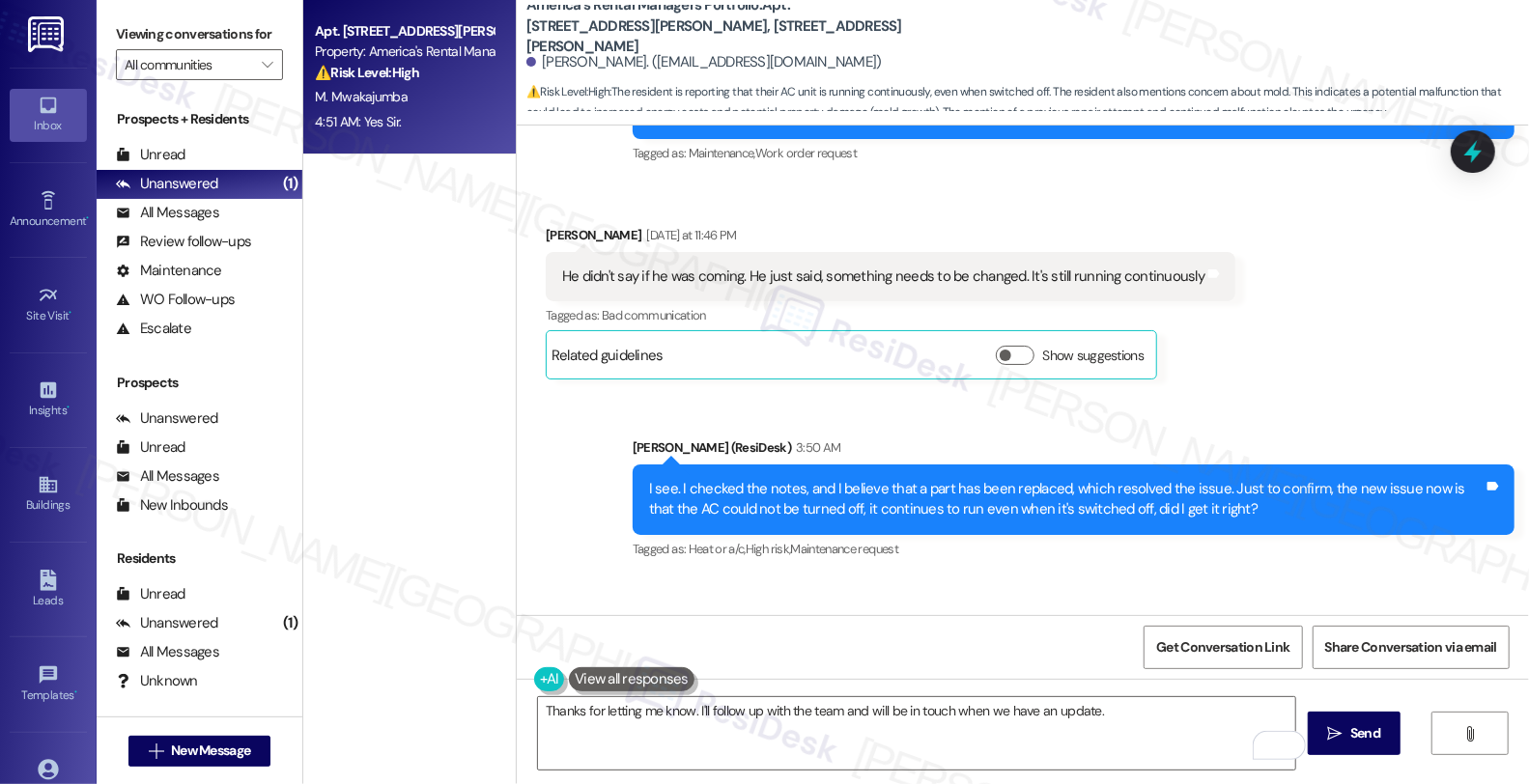
click at [1389, 577] on div "Received via SMS [PERSON_NAME] 4:51 AM Yes Sir. Tags and notes Tagged as: Posit…" at bounding box center [1023, 658] width 1012 height 163
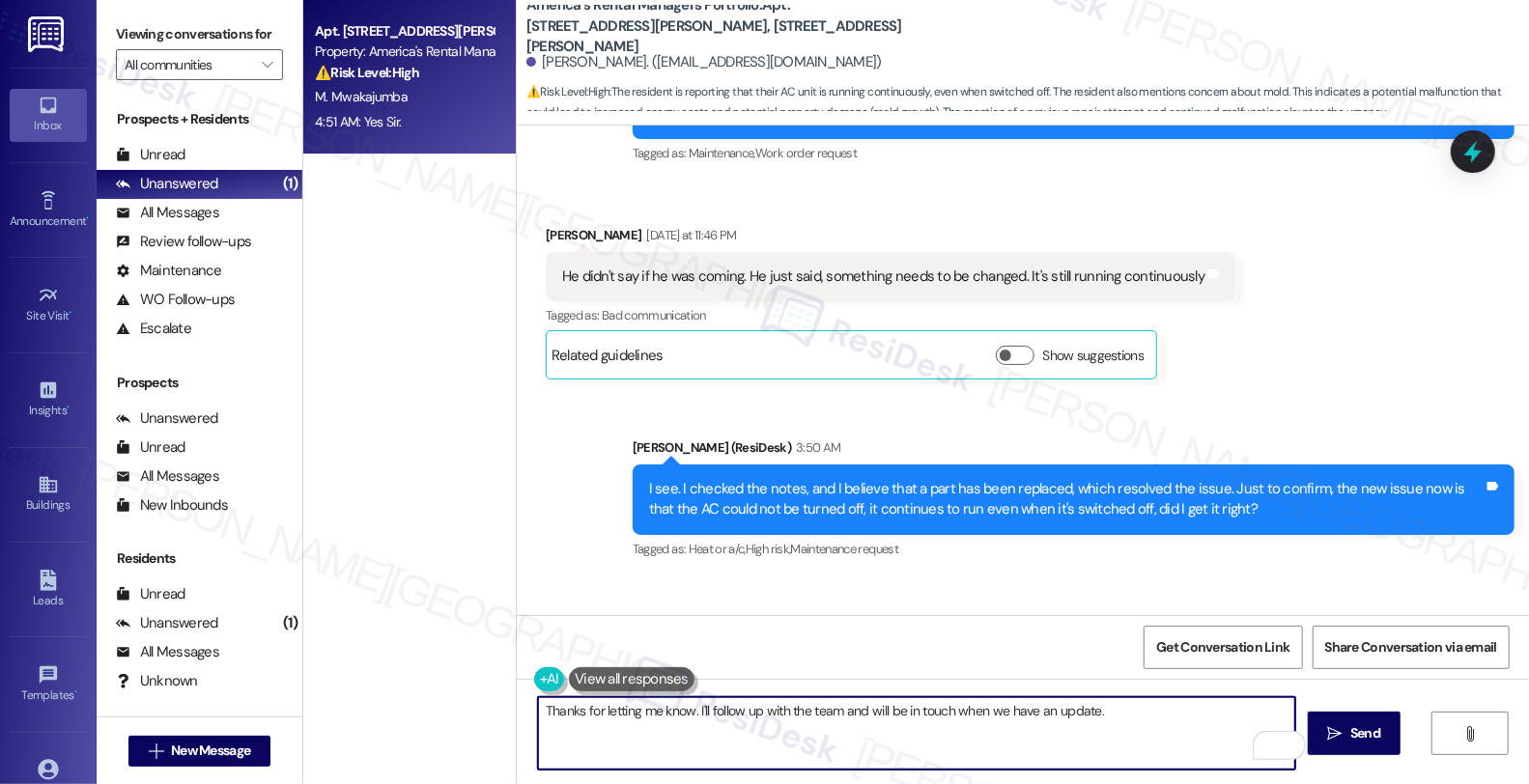
click at [1196, 735] on textarea "Thanks for letting me know. I'll follow up with the team and will be in touch w…" at bounding box center [917, 733] width 758 height 72
type textarea "Hi {{first_name}}, I understand the AC is running continuously. I'll reach out …"
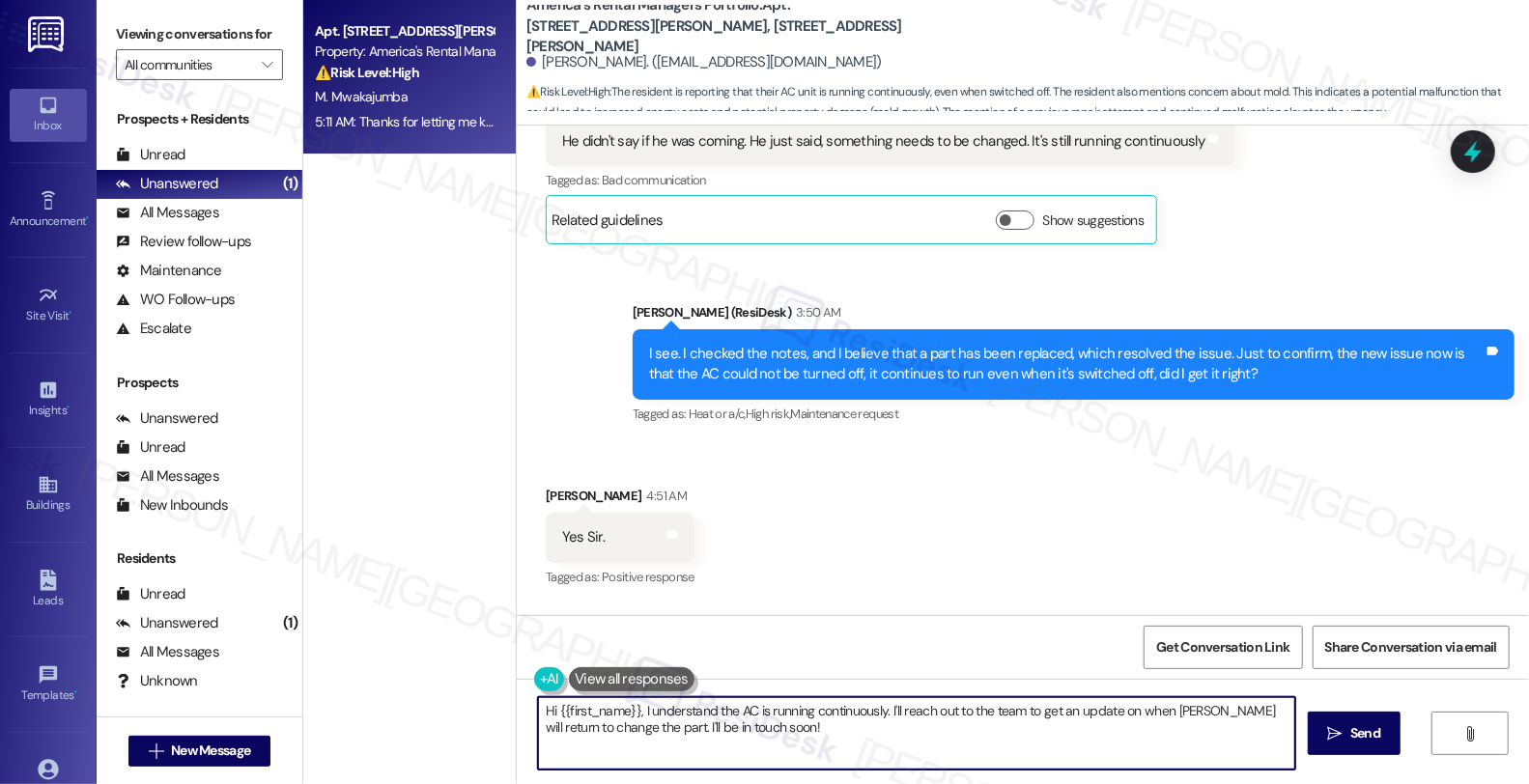
scroll to position [1, 0]
click at [1470, 150] on icon at bounding box center [1473, 152] width 23 height 30
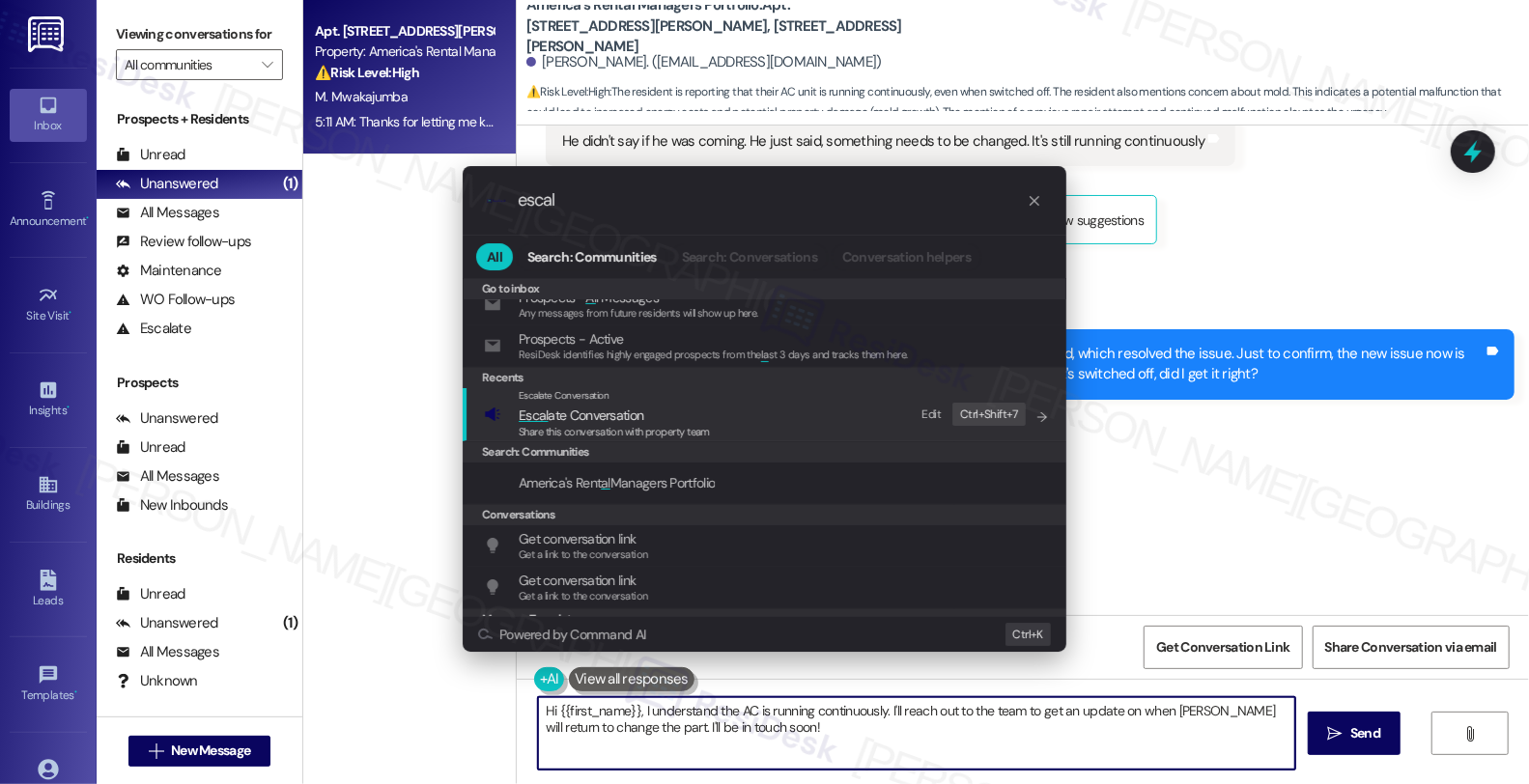
scroll to position [107, 0]
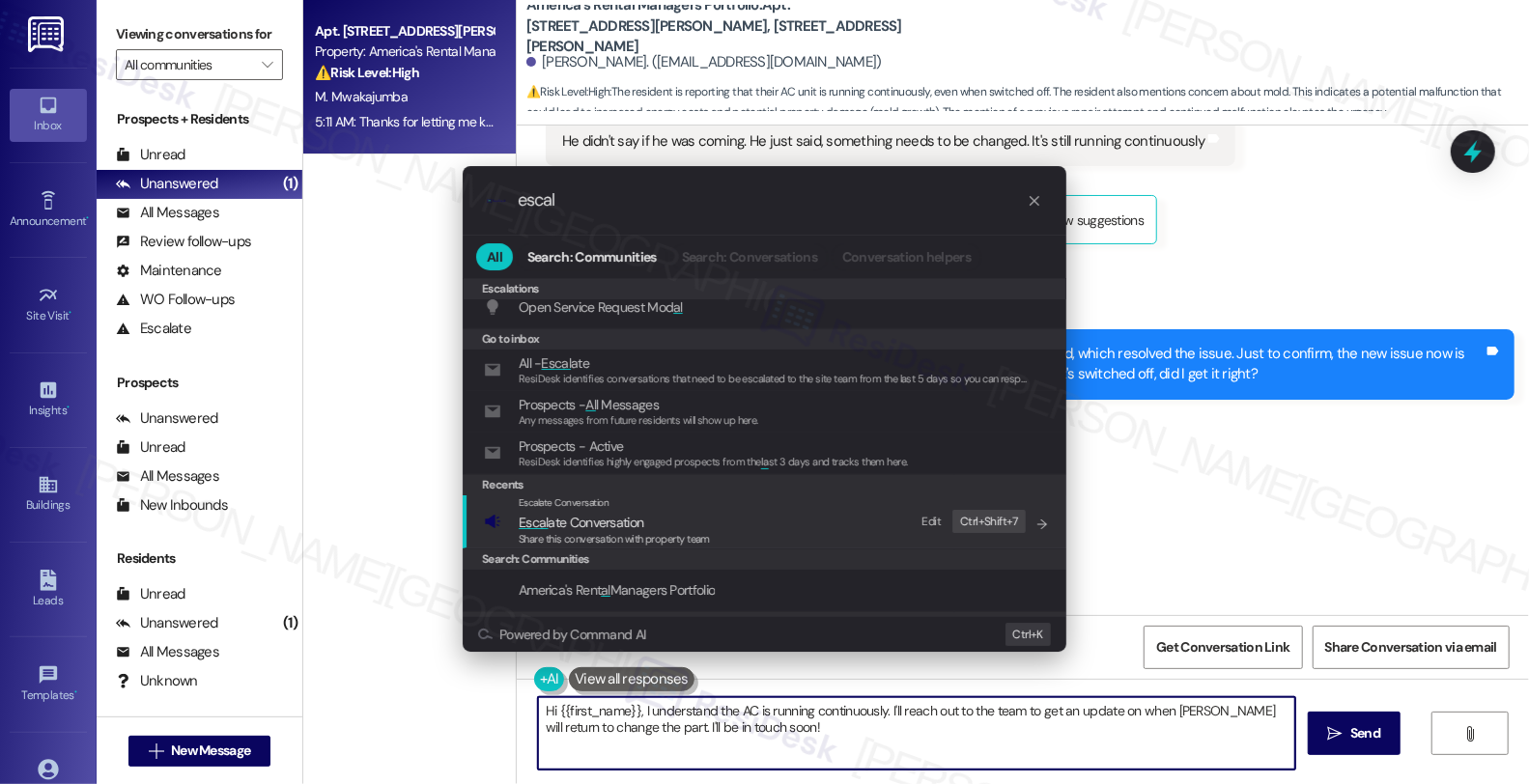
type input "escal"
click at [645, 519] on span "Escal ate Conversation" at bounding box center [614, 523] width 191 height 21
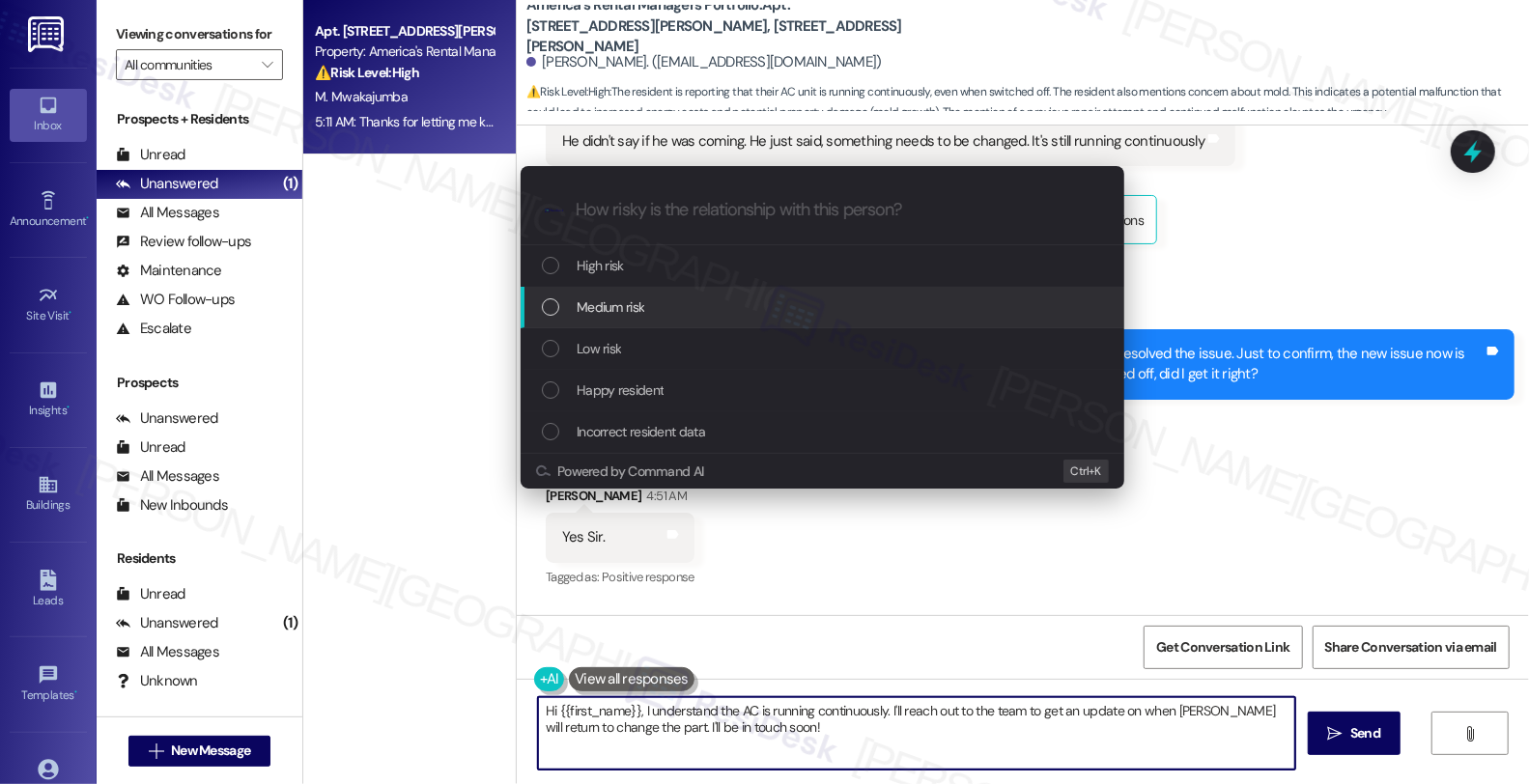
click at [618, 304] on span "Medium risk" at bounding box center [609, 307] width 67 height 21
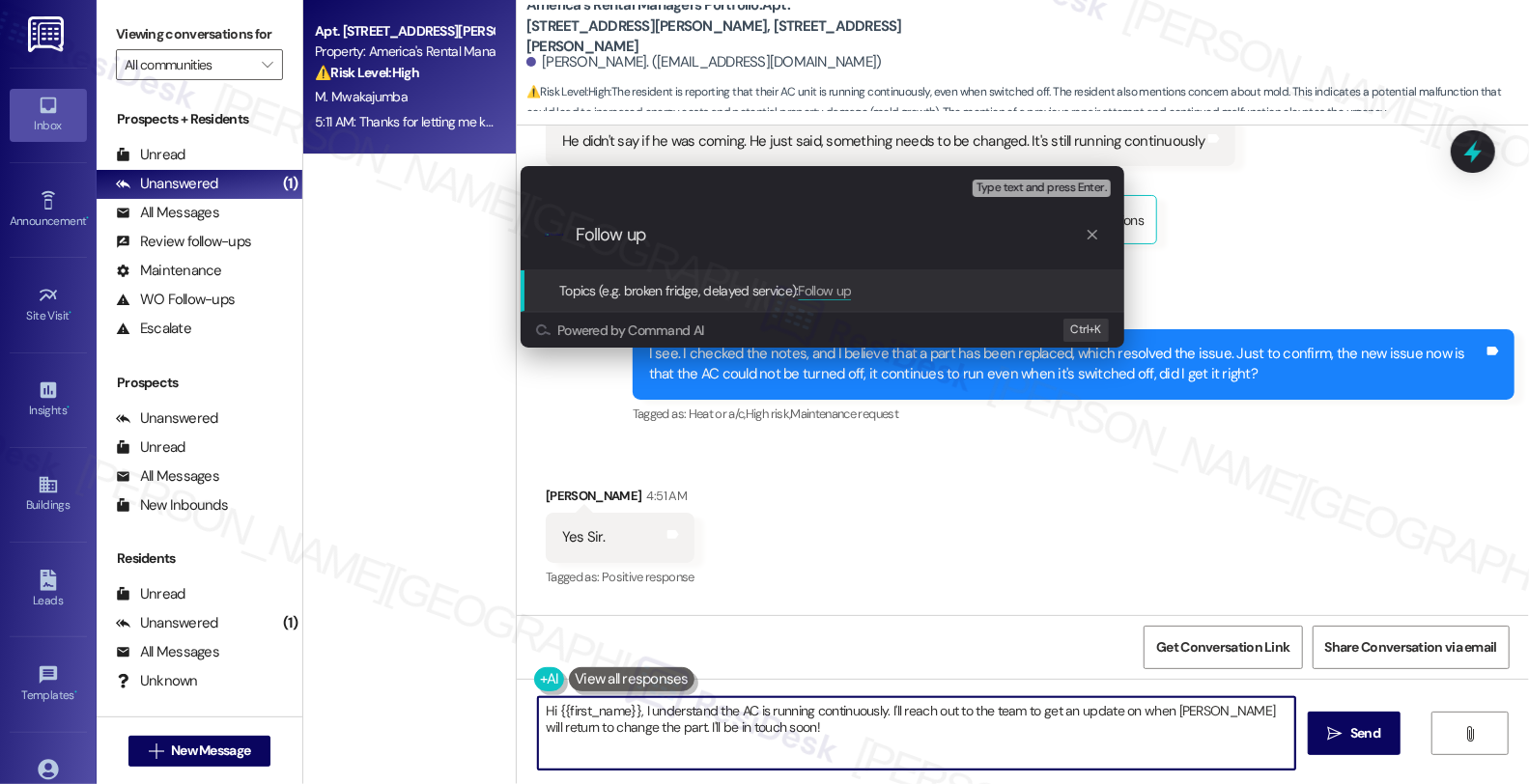
type input "Follow up"
click at [870, 276] on div "Topics (e.g. broken fridge, delayed service): Follow up" at bounding box center [822, 291] width 604 height 42
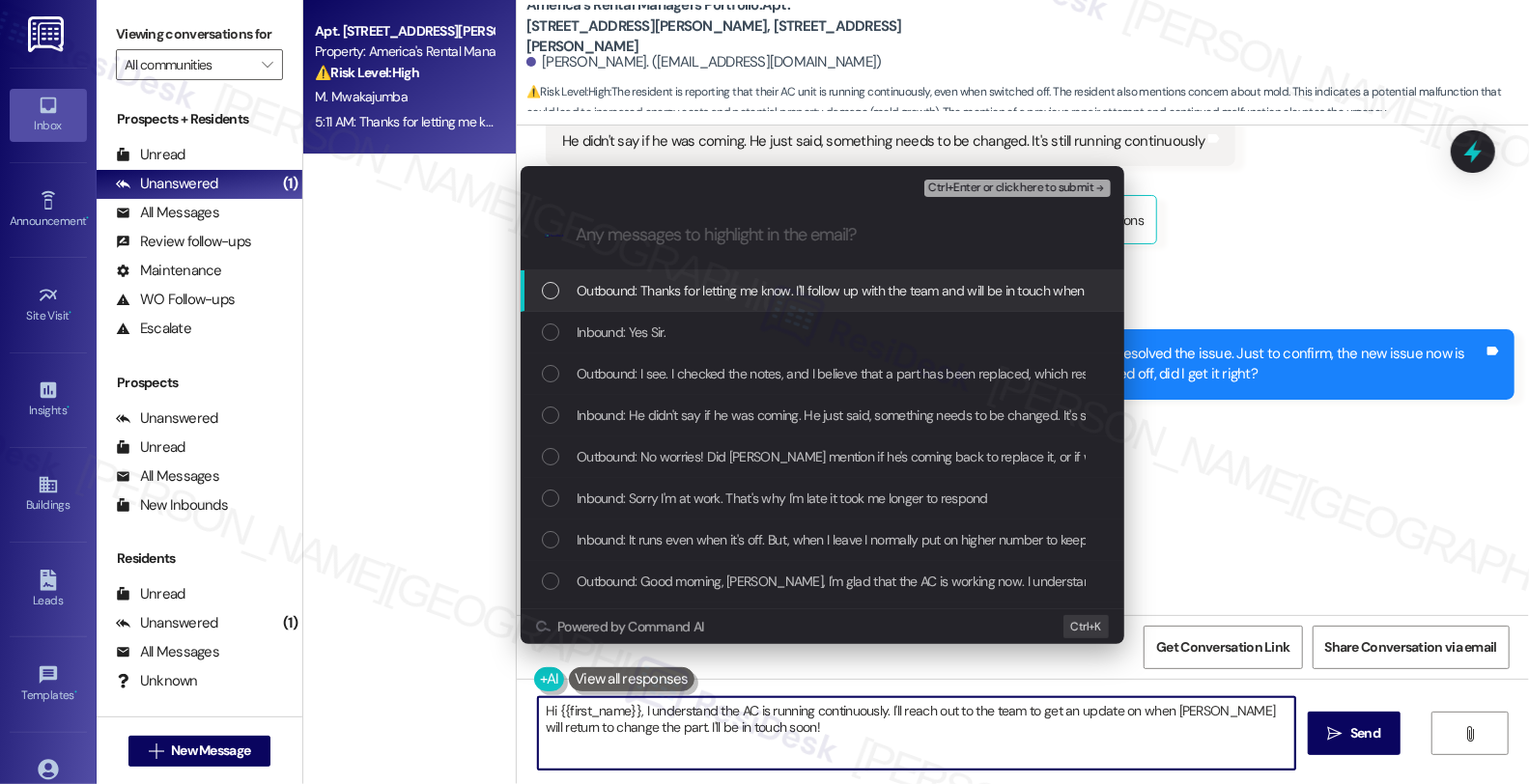
click at [1464, 157] on div "Escalate Conversation Medium risk Follow up Any messages to highlight in the em…" at bounding box center [764, 392] width 1529 height 784
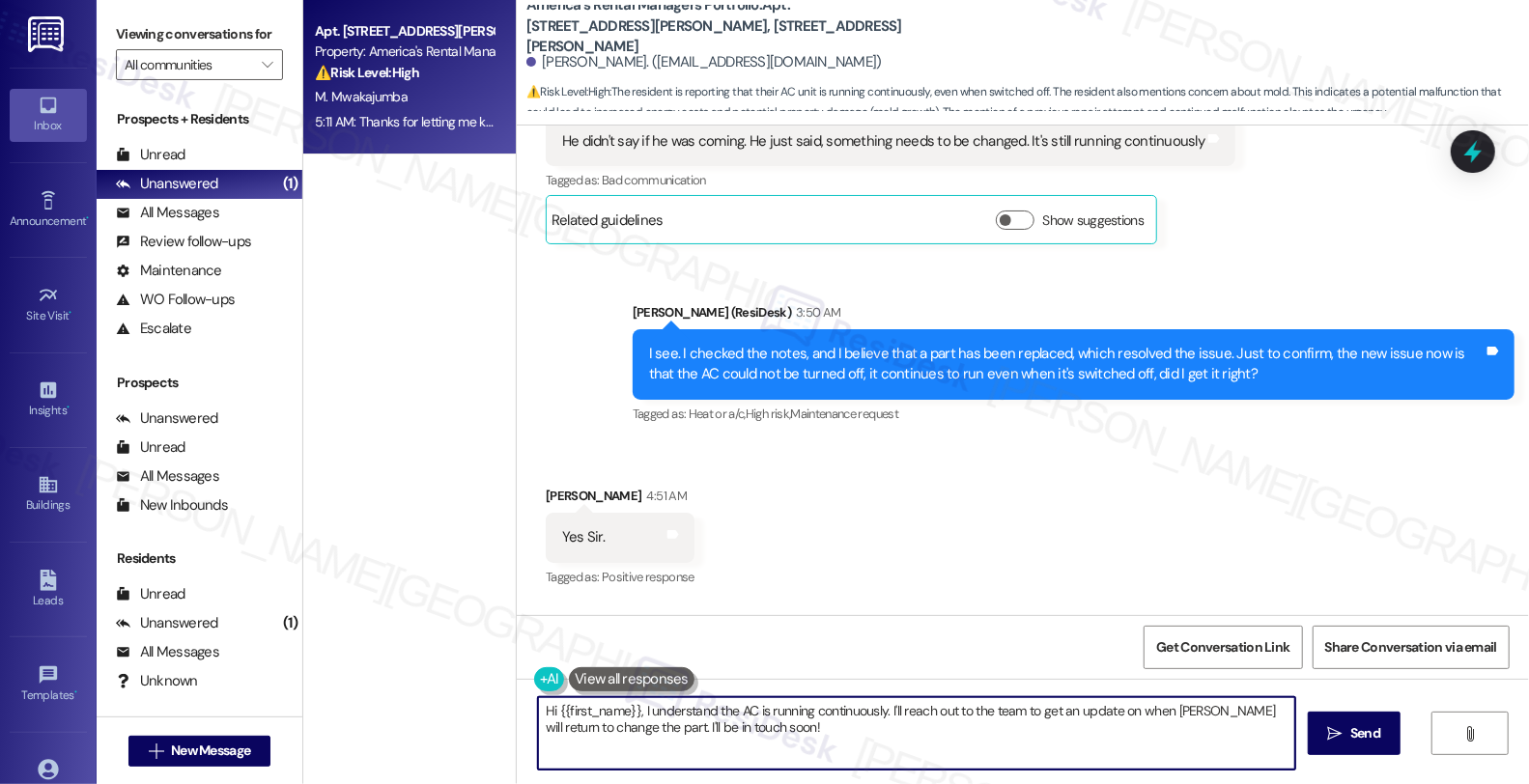
click at [1464, 157] on icon at bounding box center [1473, 152] width 25 height 25
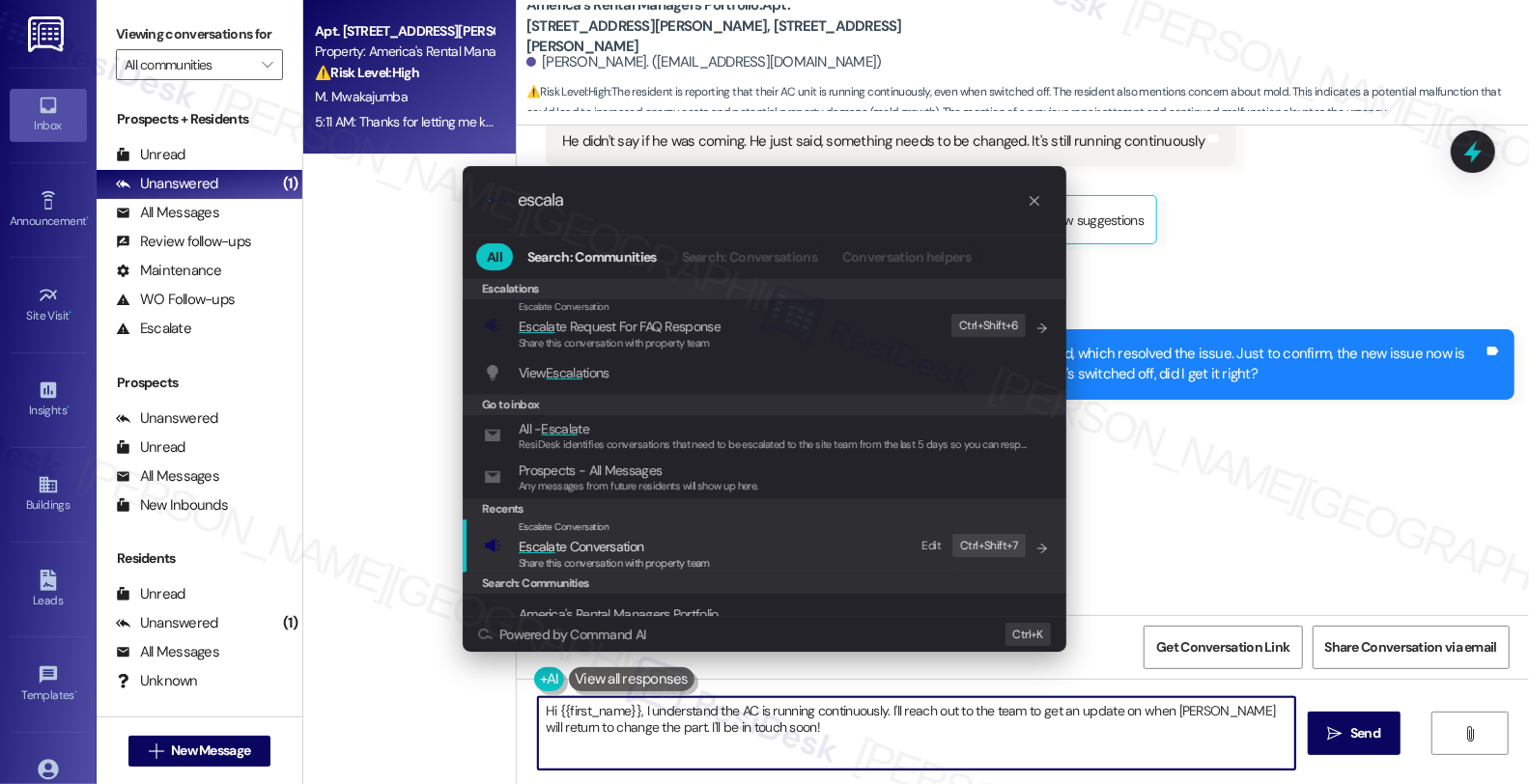
type input "escala"
click at [646, 552] on span "Escala te Conversation" at bounding box center [614, 547] width 191 height 21
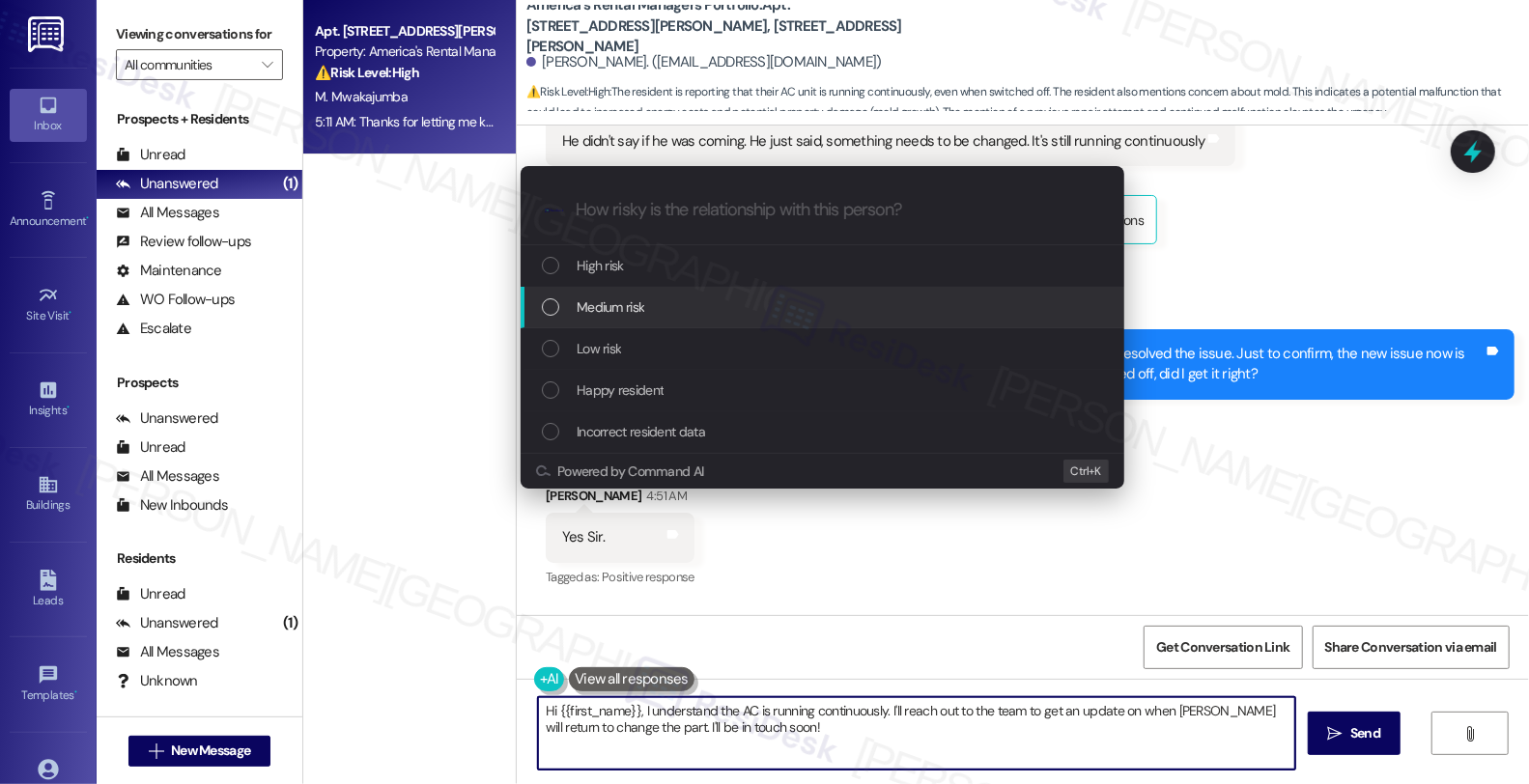
click at [679, 307] on div "Medium risk" at bounding box center [824, 307] width 565 height 21
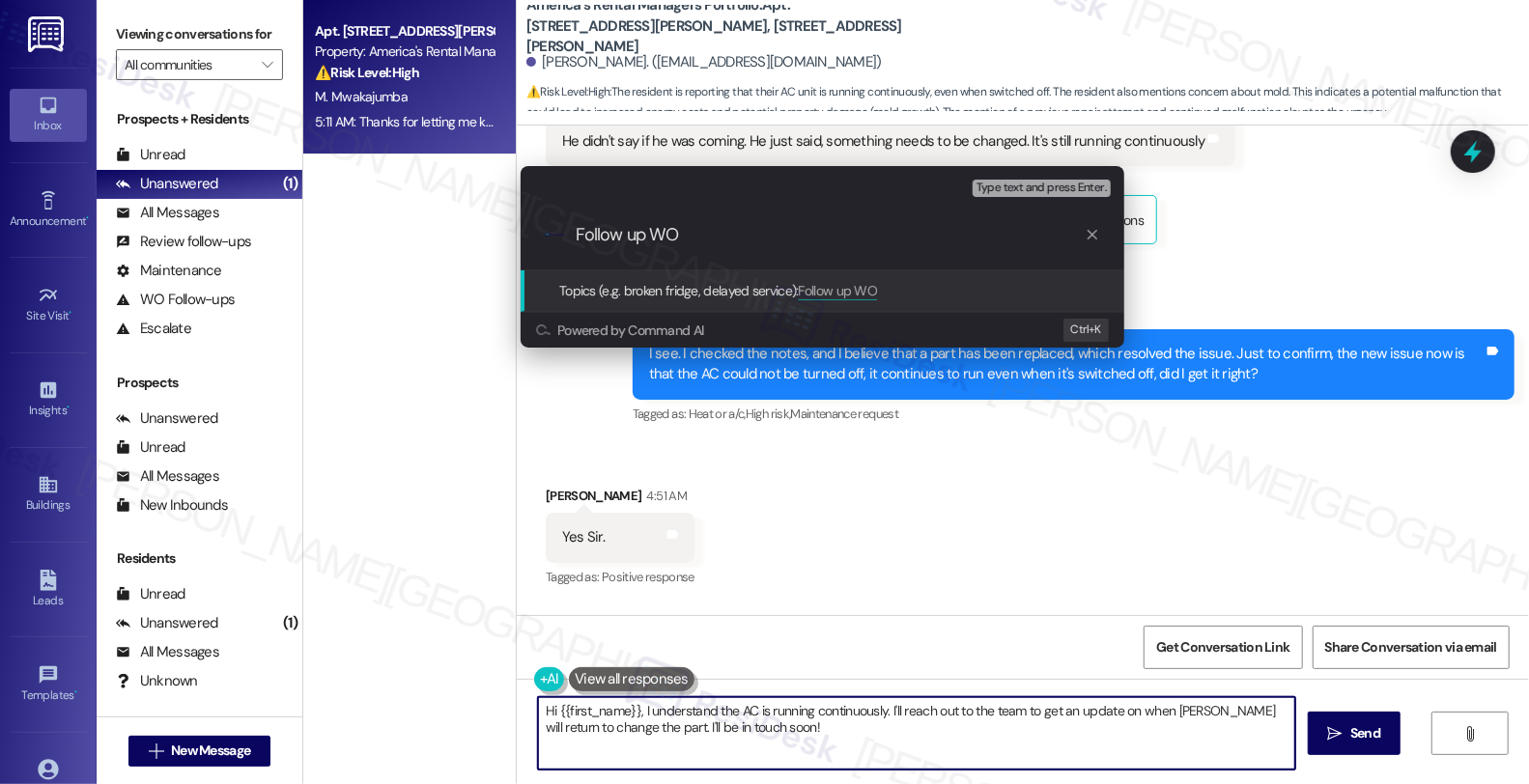
paste input "#53666-1"
type input "Follow up WO #53666-1 (AC)"
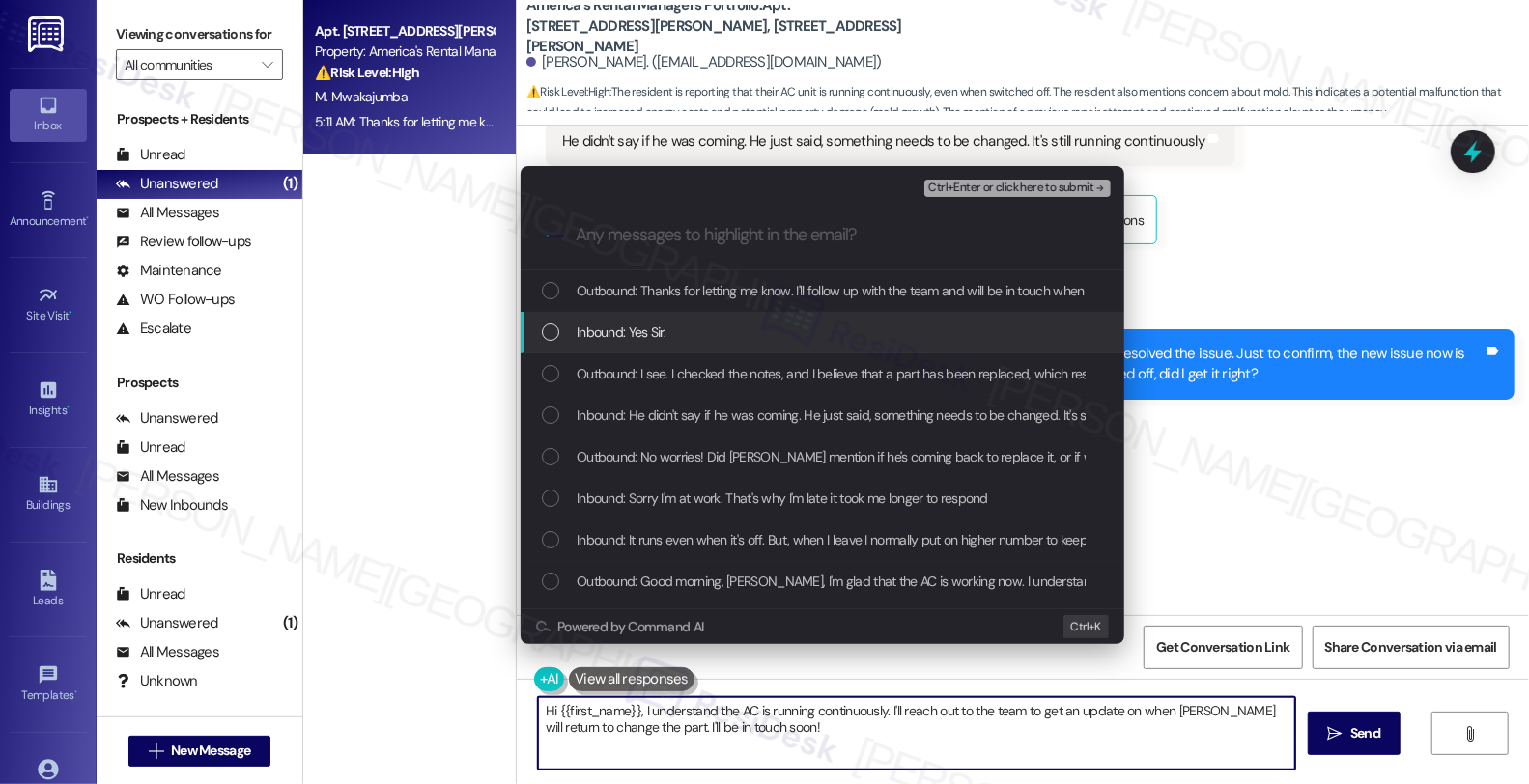
click at [655, 332] on span "Inbound: Yes Sir." at bounding box center [620, 333] width 89 height 21
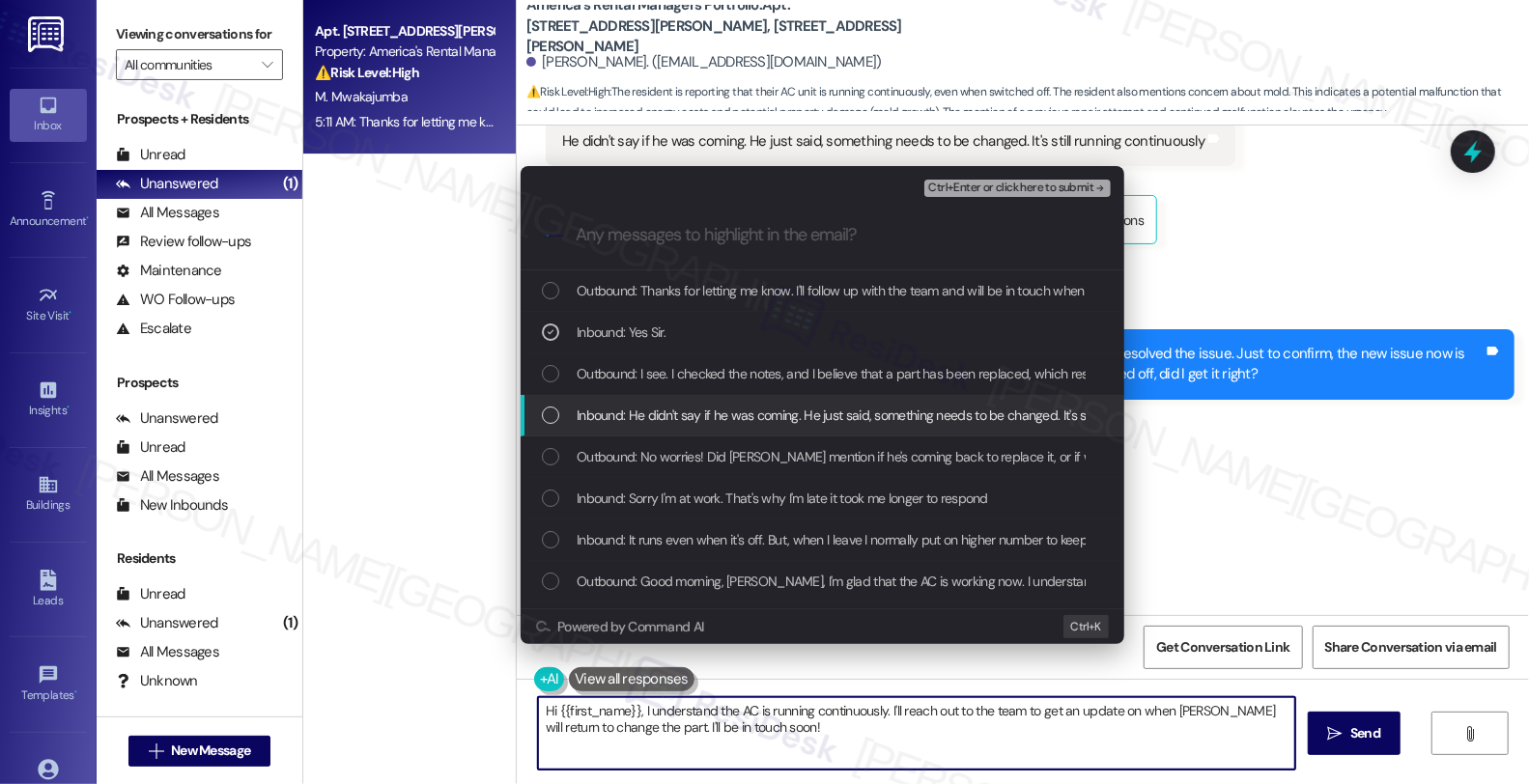
click at [628, 412] on span "Inbound: He didn't say if he was coming. He just said, something needs to be ch…" at bounding box center [896, 415] width 640 height 21
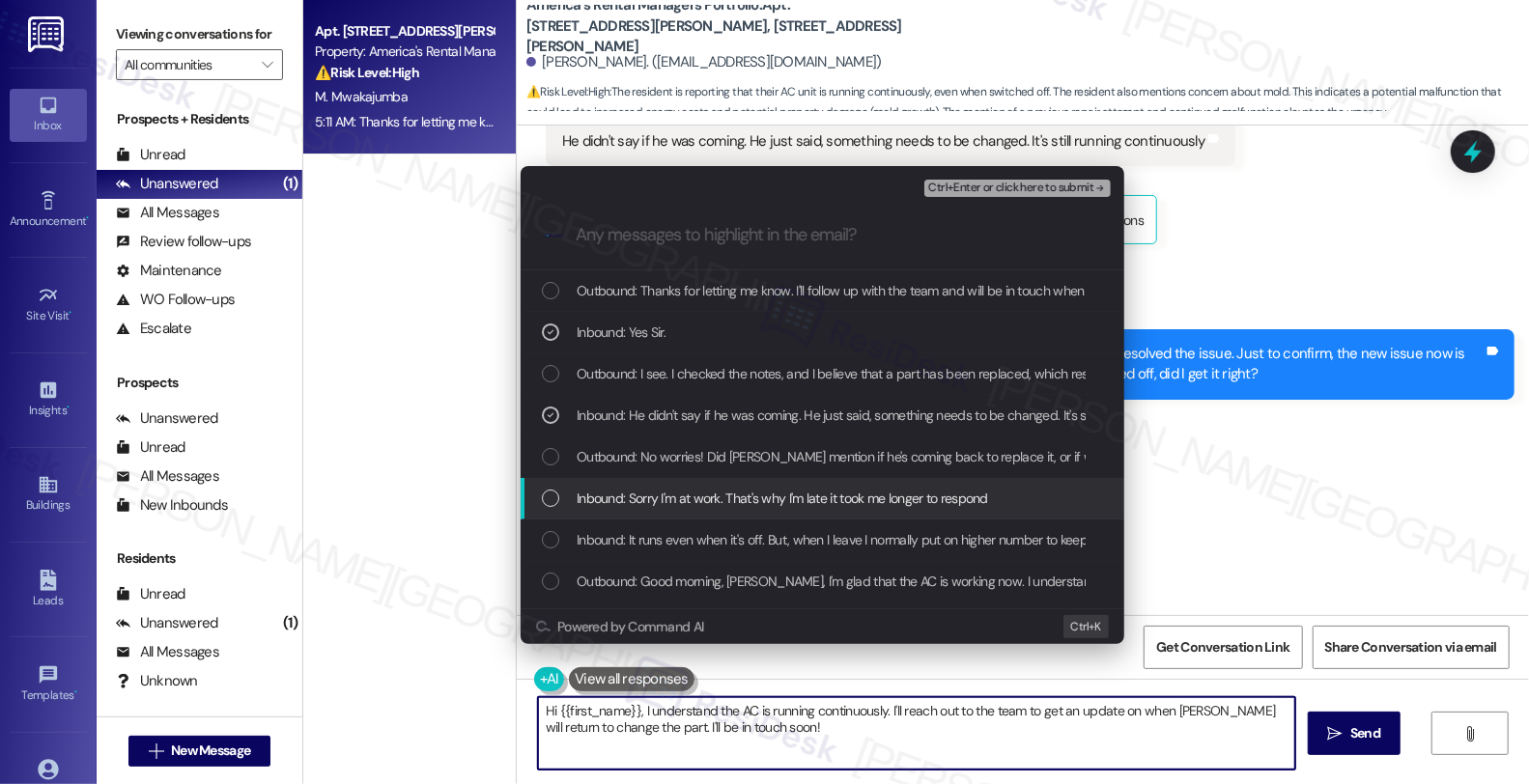
click at [650, 499] on span "Inbound: Sorry I'm at work. That's why I'm late it took me longer to respond" at bounding box center [782, 498] width 412 height 21
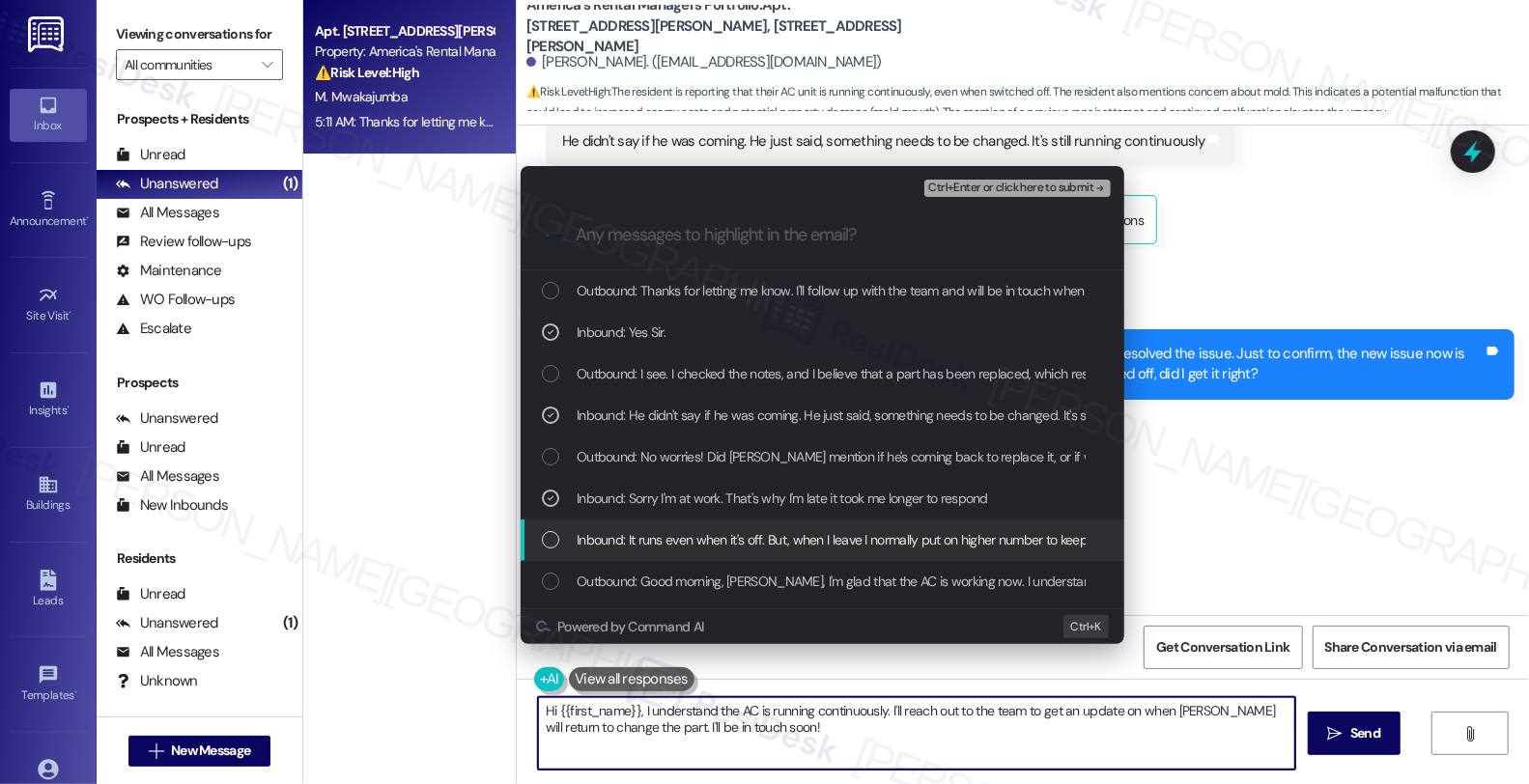
click at [666, 529] on span "Inbound: It runs even when it's off. But, when I leave I normally put on higher…" at bounding box center [1222, 540] width 1291 height 21
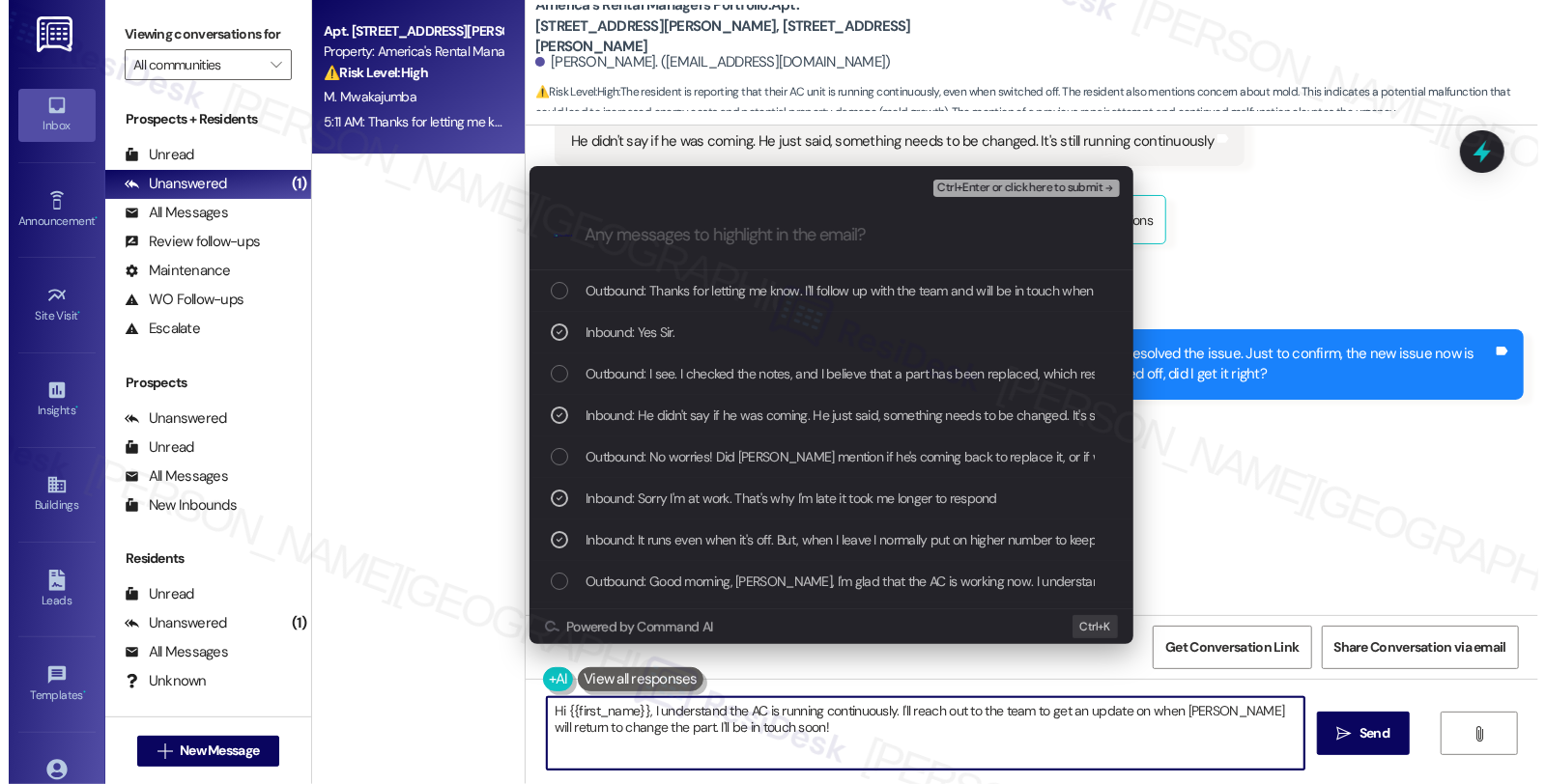
scroll to position [107, 0]
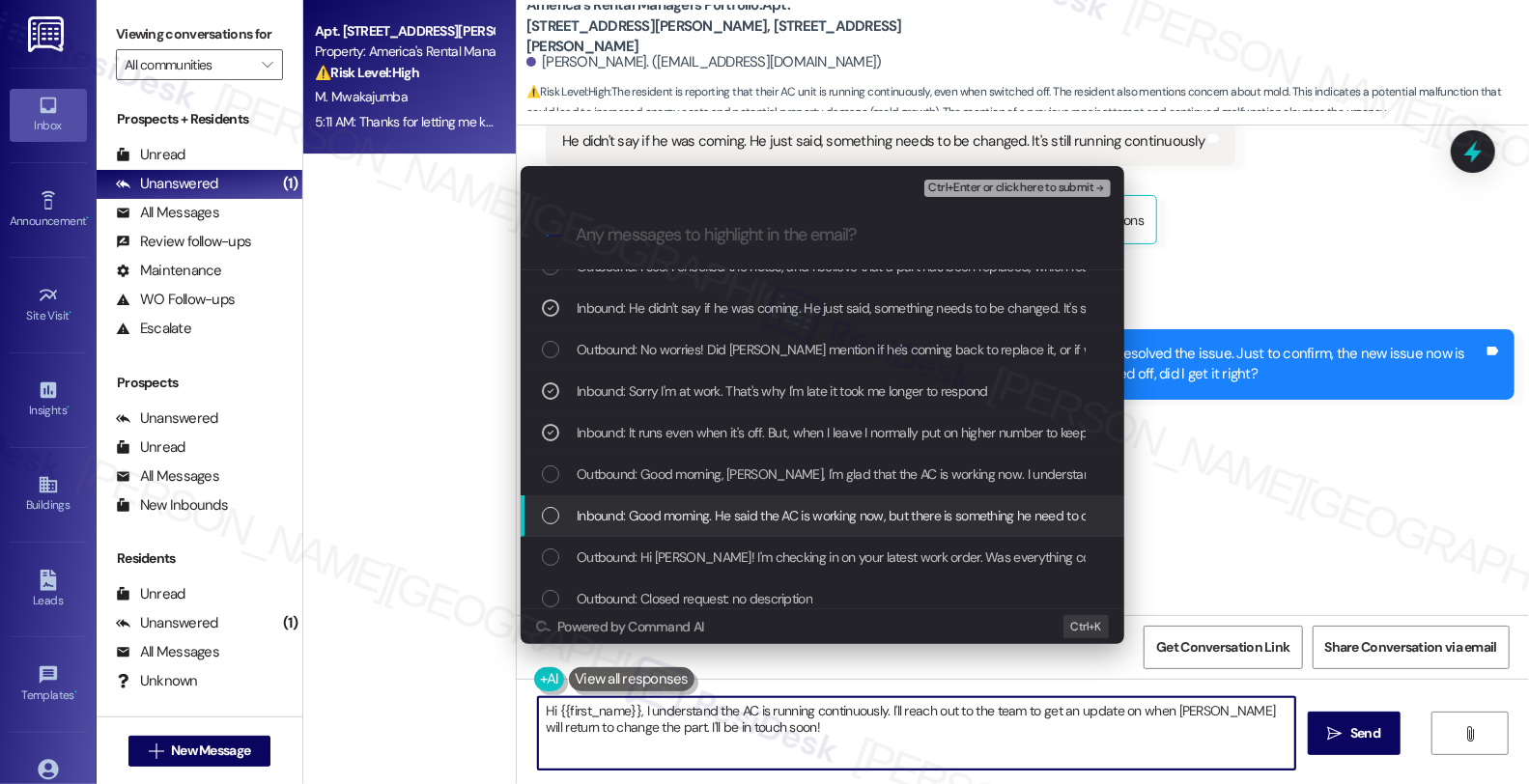
click at [755, 531] on div "Inbound: Good morning. He said the AC is working now, but there is something he…" at bounding box center [822, 516] width 604 height 42
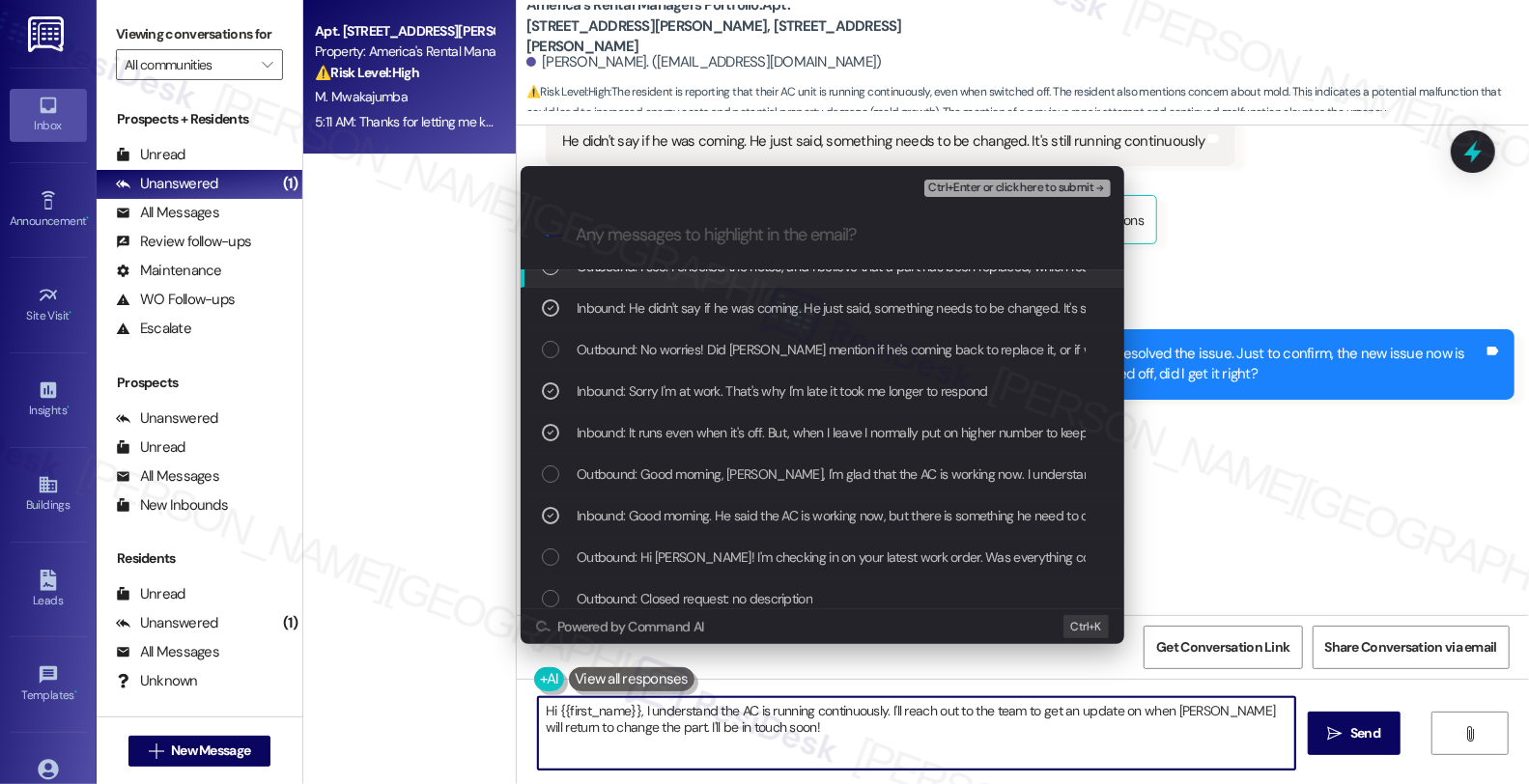
click at [973, 188] on span "Ctrl+Enter or click here to submit" at bounding box center [1010, 188] width 165 height 14
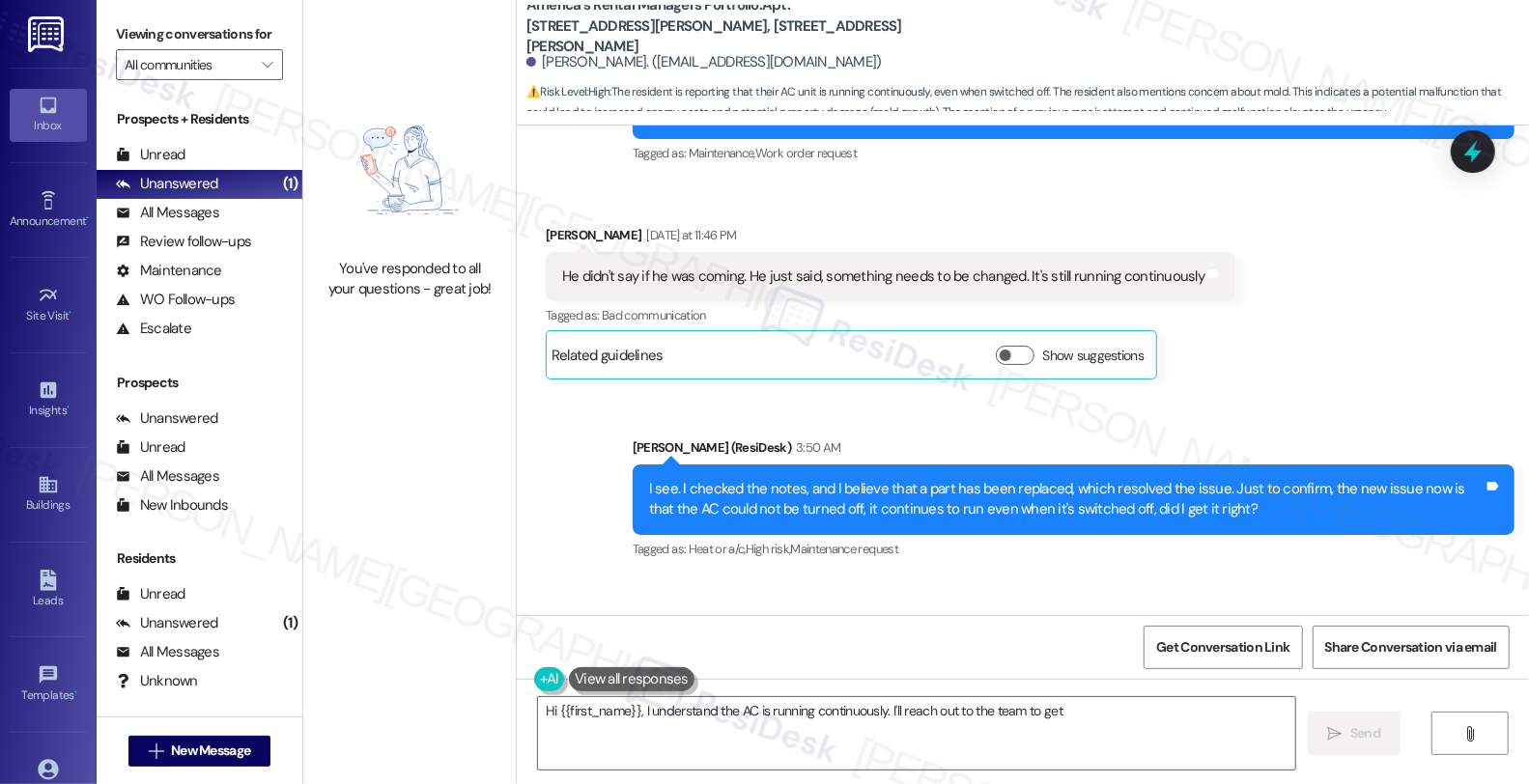
scroll to position [21699, 0]
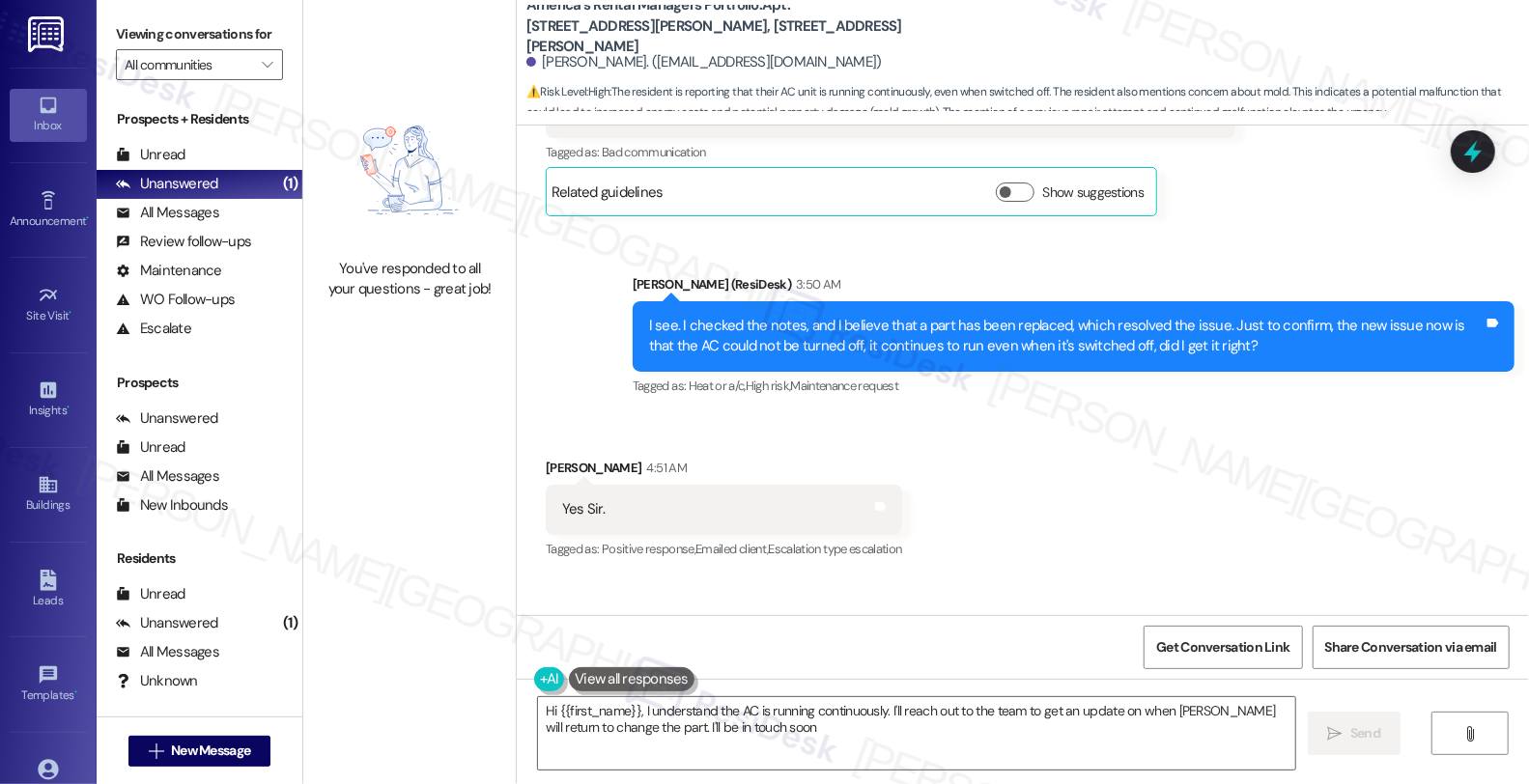
type textarea "Hi {{first_name}}, I understand the AC is running continuously. I'll reach out …"
